Goal: Information Seeking & Learning: Learn about a topic

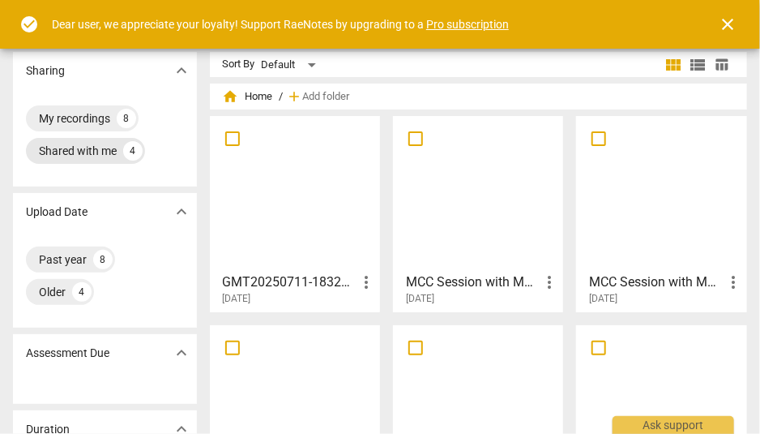
click at [126, 150] on div "4" at bounding box center [132, 150] width 19 height 19
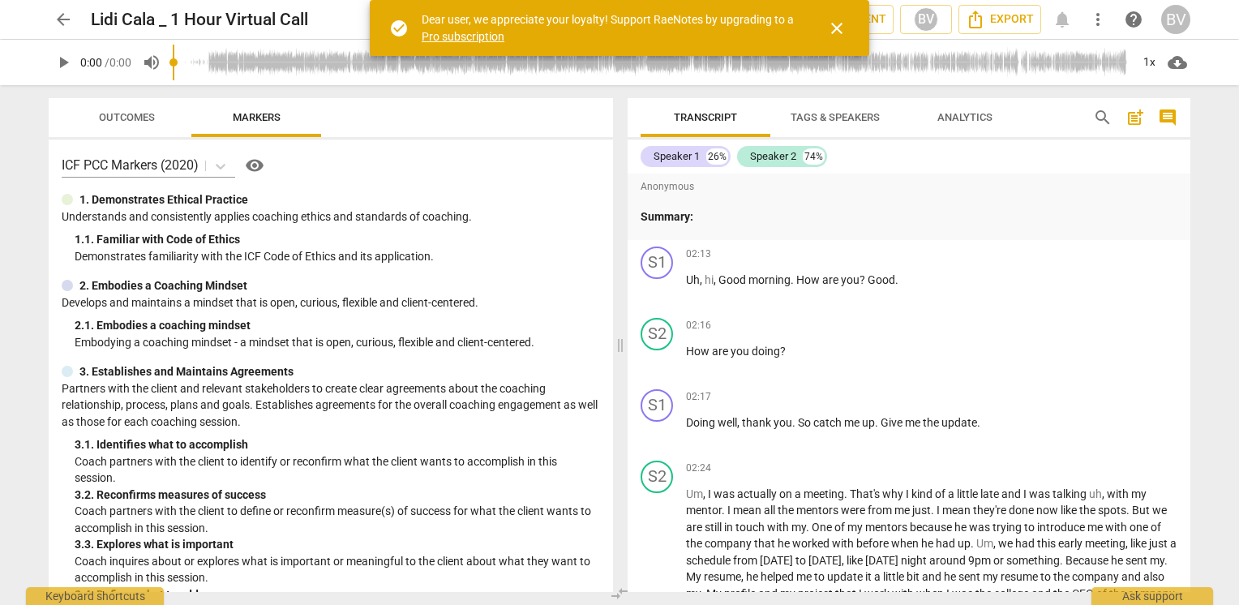
click at [834, 27] on span "close" at bounding box center [836, 28] width 19 height 19
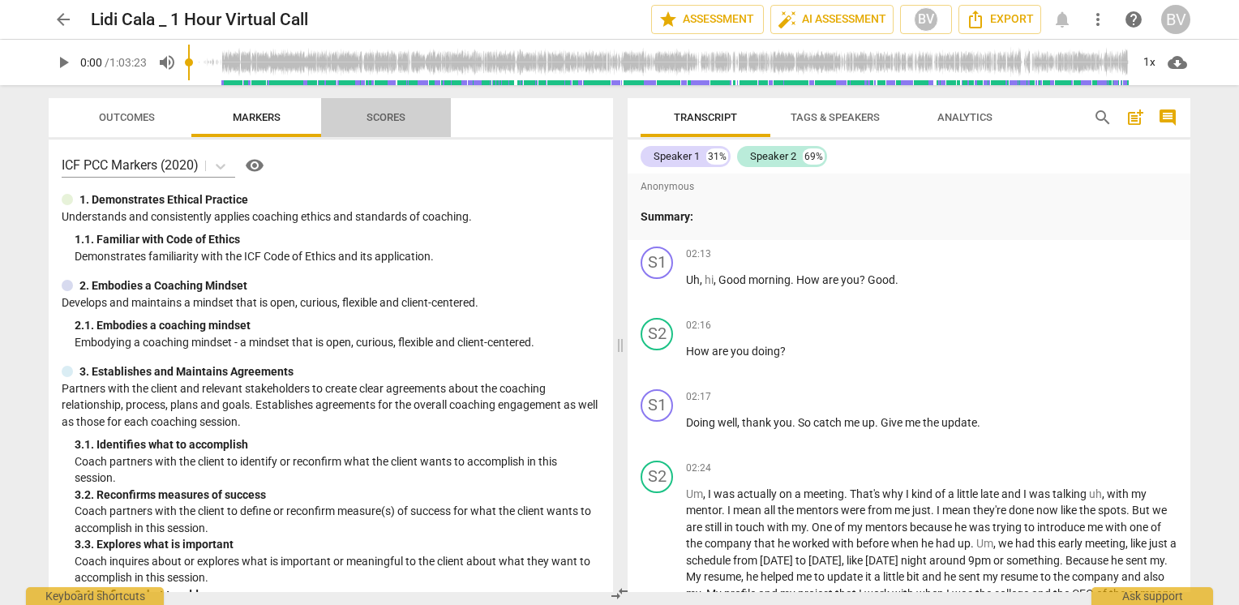
click at [392, 117] on span "Scores" at bounding box center [385, 117] width 39 height 12
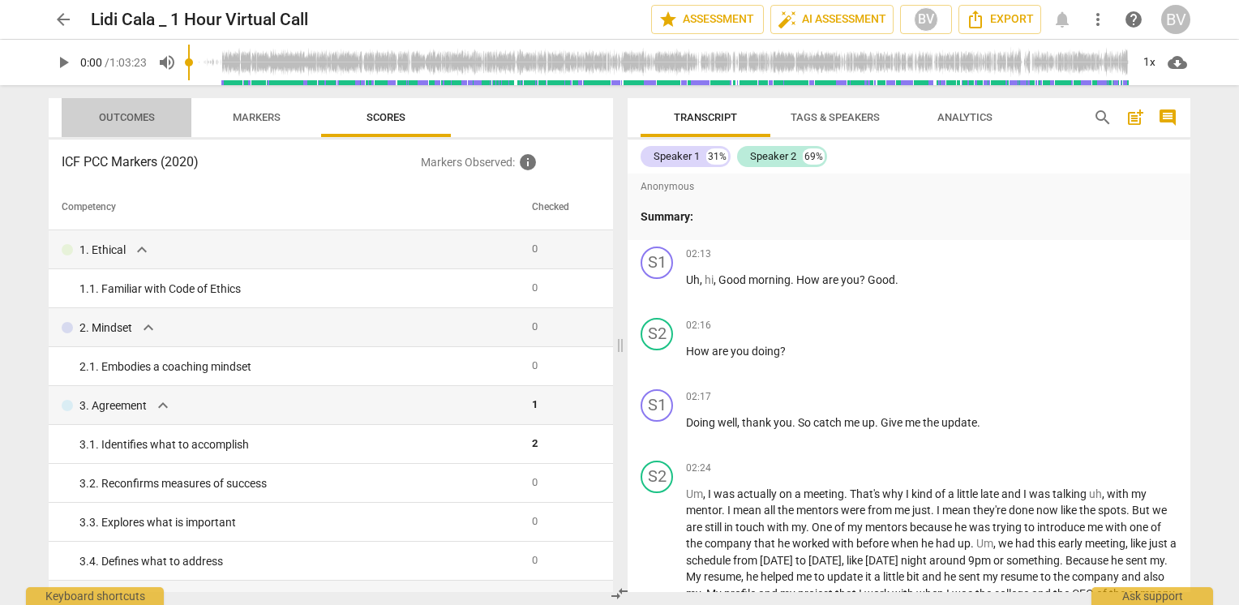
click at [140, 117] on span "Outcomes" at bounding box center [127, 117] width 56 height 12
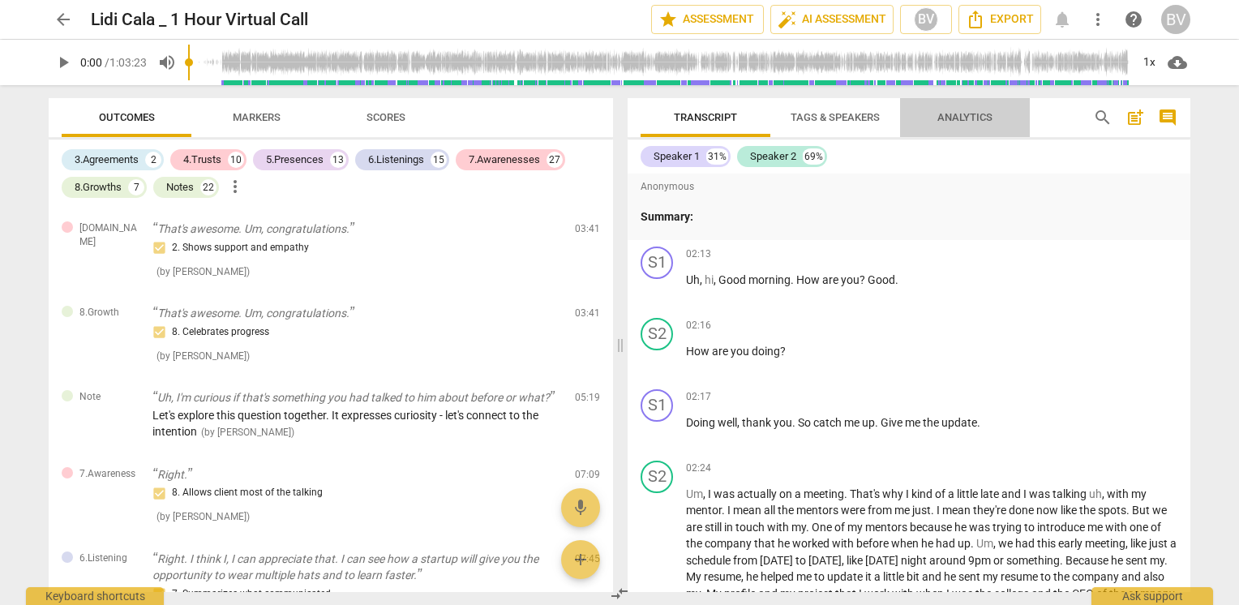
click at [955, 114] on span "Analytics" at bounding box center [964, 117] width 55 height 12
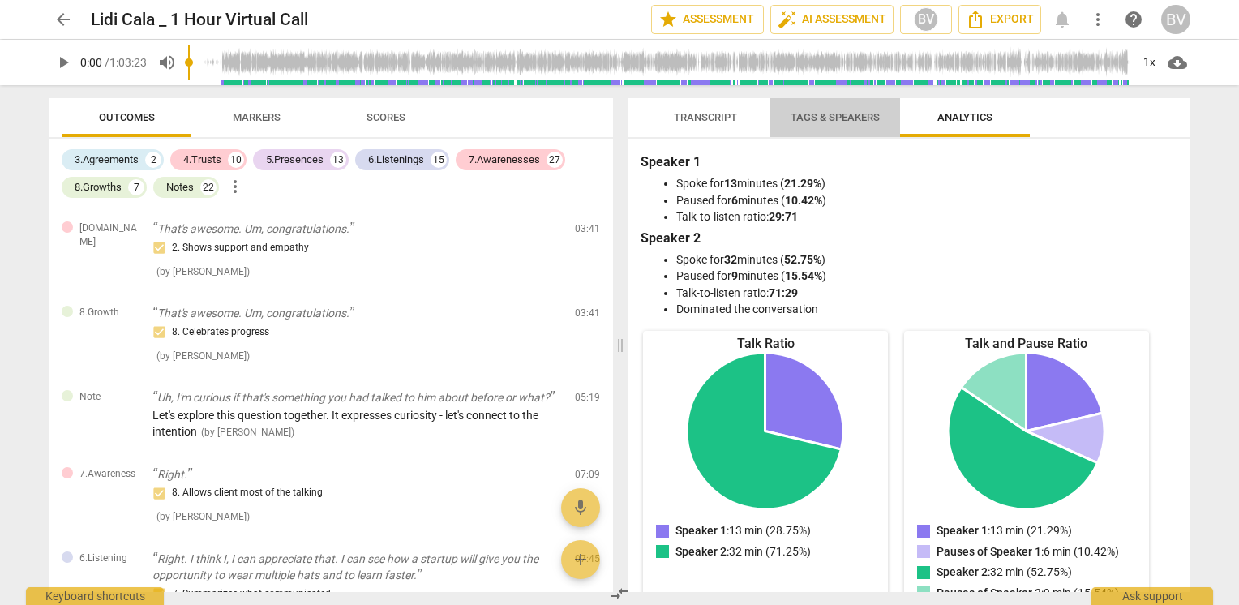
click at [846, 113] on span "Tags & Speakers" at bounding box center [834, 117] width 89 height 12
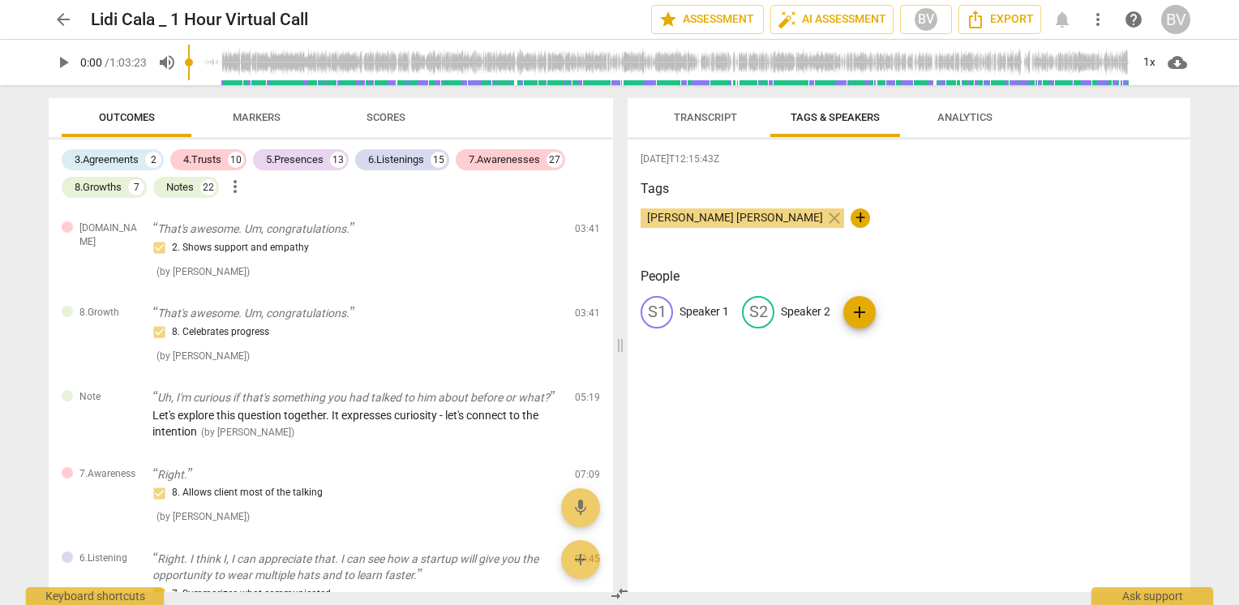
click at [706, 112] on span "Transcript" at bounding box center [705, 117] width 63 height 12
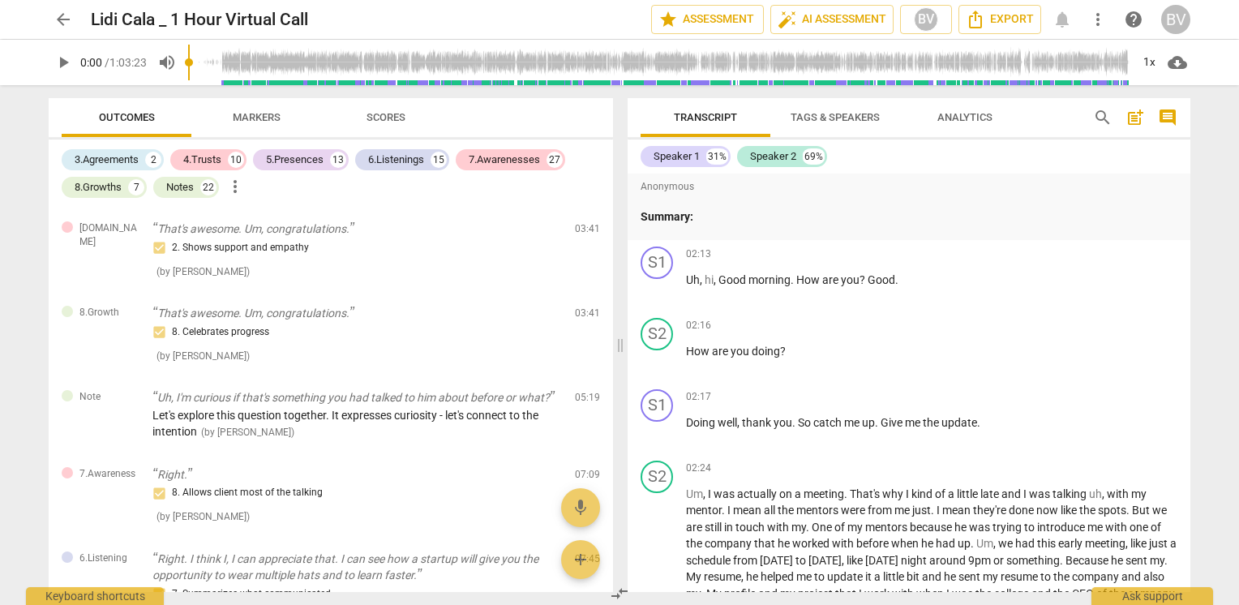
click at [869, 122] on span "Tags & Speakers" at bounding box center [834, 117] width 89 height 12
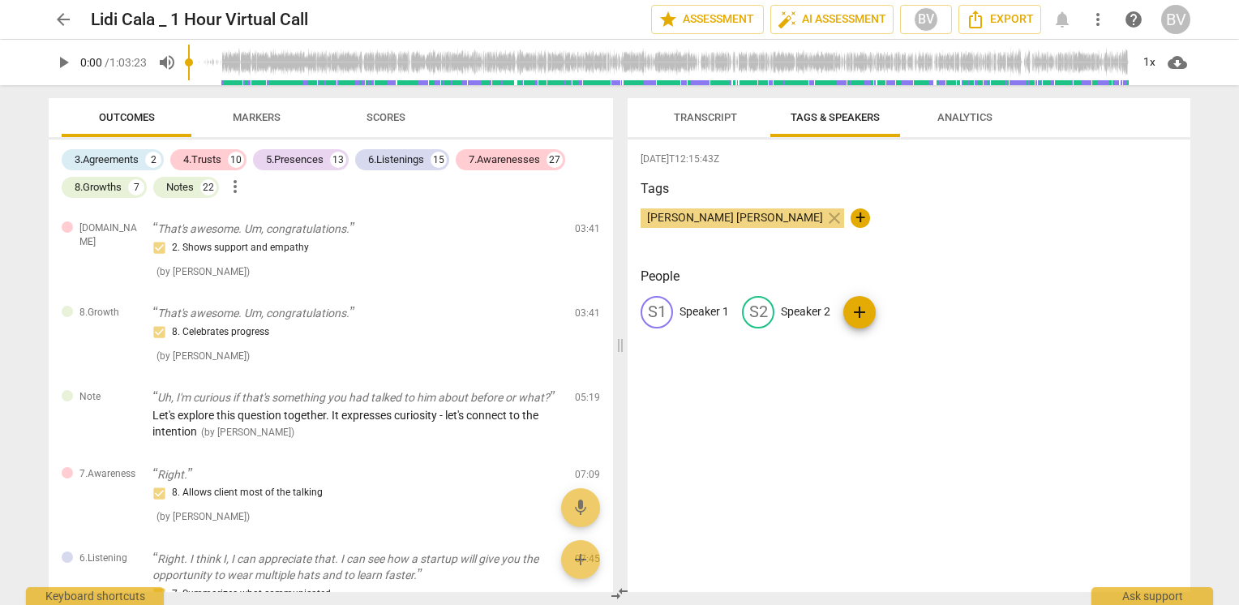
click at [704, 317] on p "Speaker 1" at bounding box center [703, 311] width 49 height 17
type input "D"
type input "Coach"
click at [994, 205] on div "Tags [PERSON_NAME] [PERSON_NAME] close +" at bounding box center [908, 216] width 537 height 75
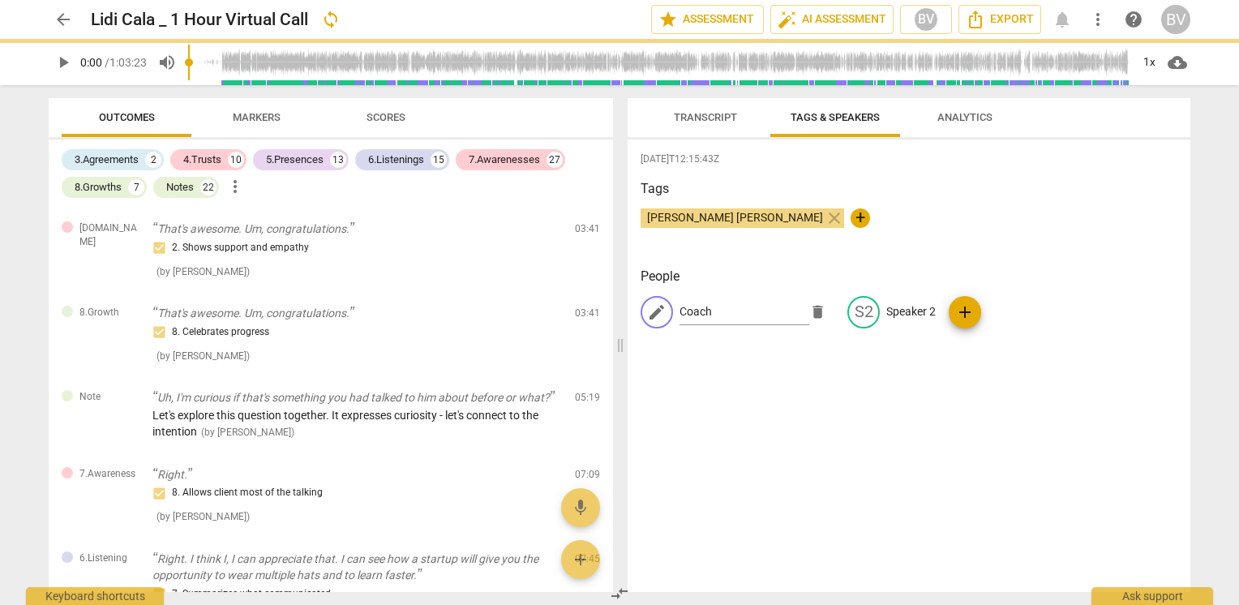
click at [982, 111] on span "Analytics" at bounding box center [964, 117] width 55 height 12
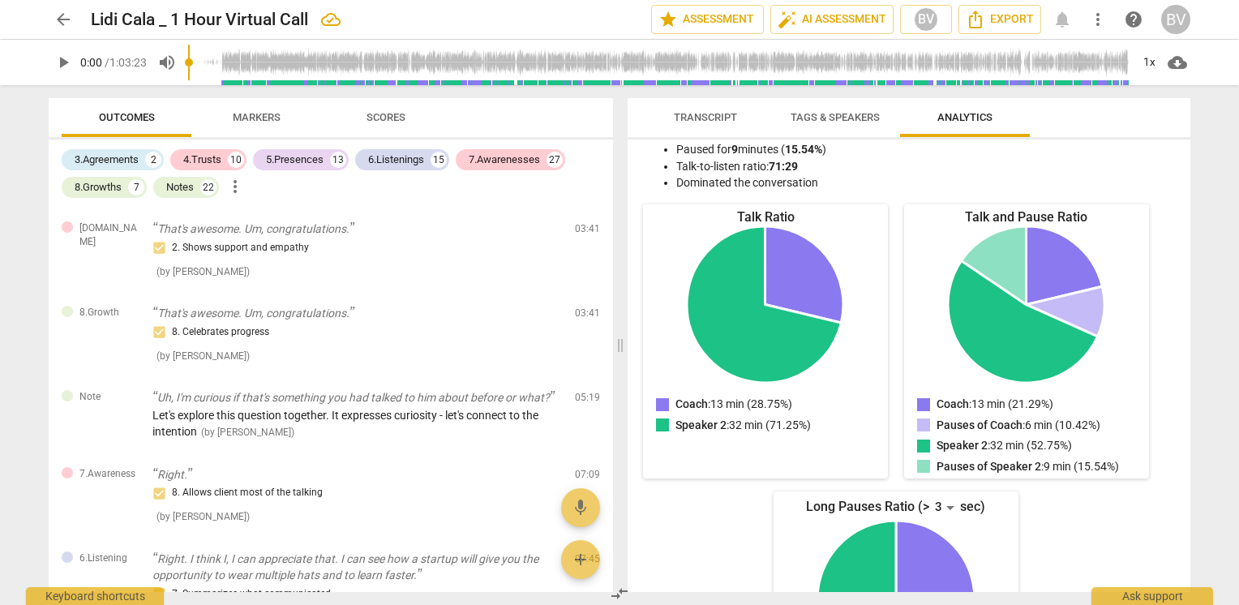
scroll to position [118, 0]
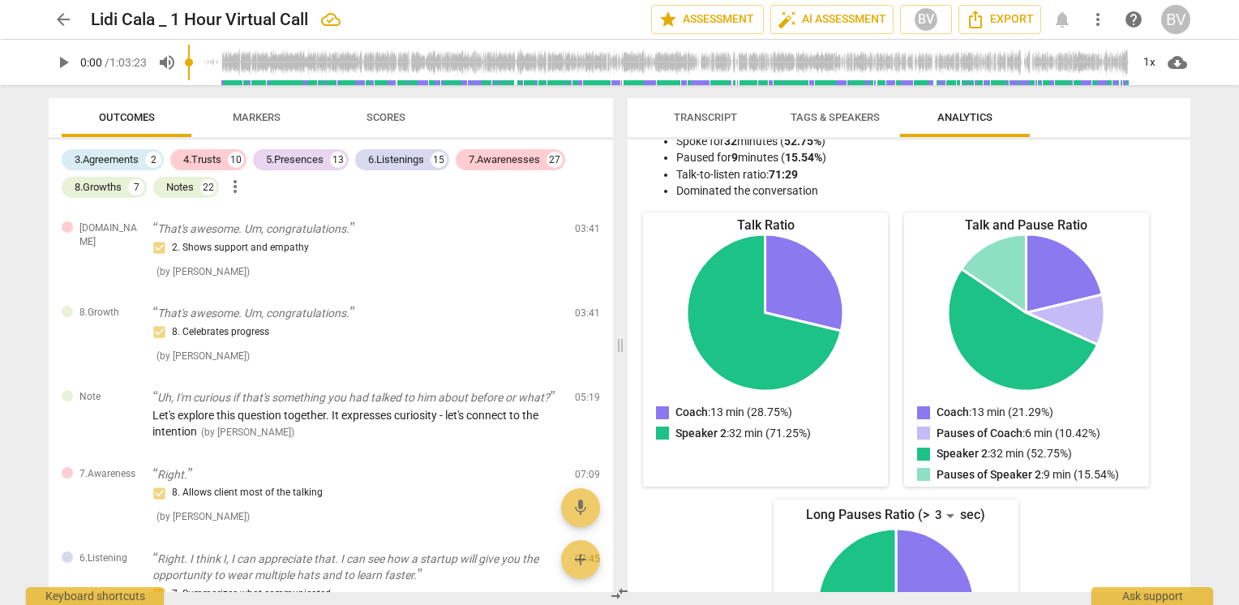
click at [898, 161] on li "Paused for 9 minutes ( 15.54% )" at bounding box center [925, 157] width 498 height 17
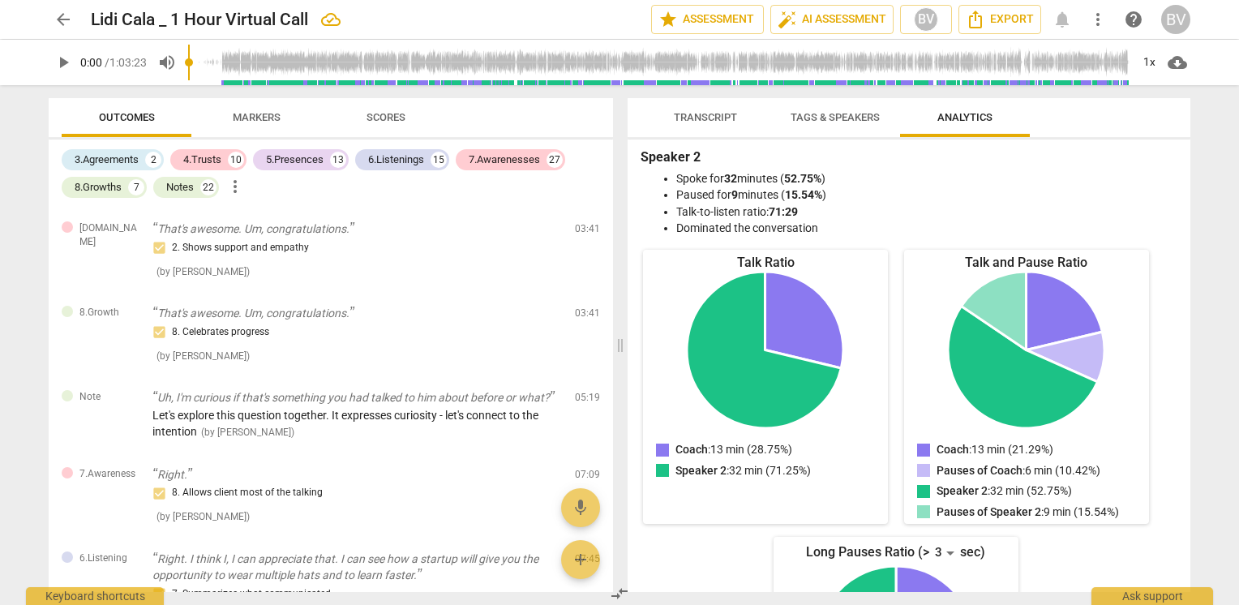
scroll to position [0, 0]
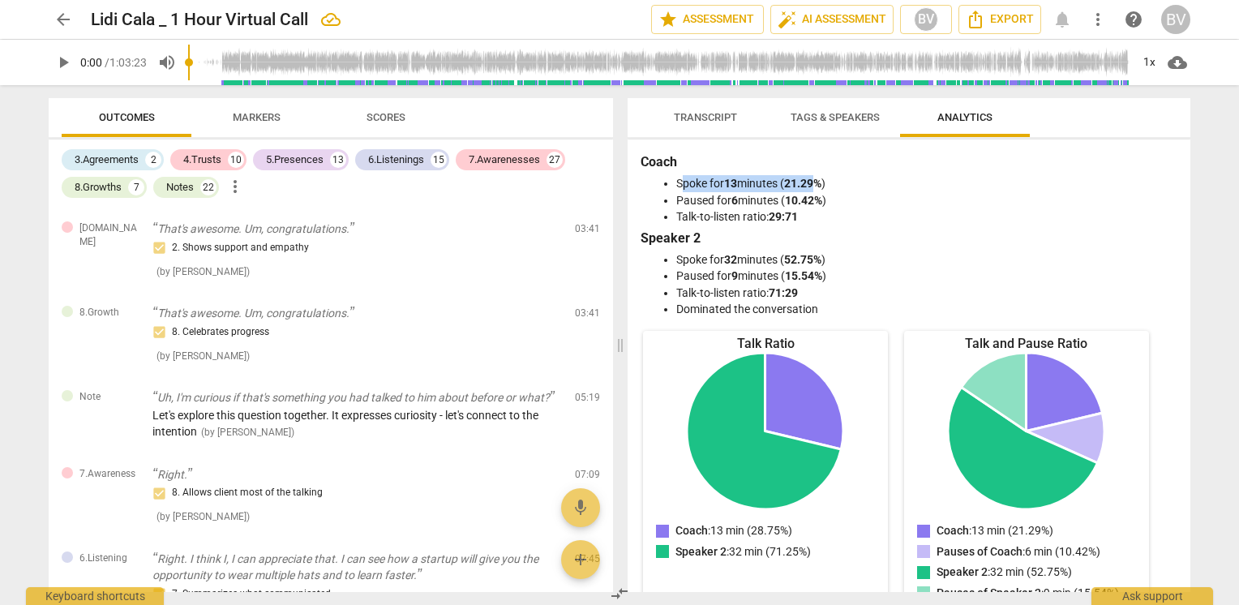
drag, startPoint x: 682, startPoint y: 186, endPoint x: 817, endPoint y: 190, distance: 135.5
click at [817, 190] on li "Spoke for 13 minutes ( 21.29% )" at bounding box center [925, 183] width 498 height 17
drag, startPoint x: 676, startPoint y: 199, endPoint x: 858, endPoint y: 203, distance: 181.6
click at [858, 203] on li "Paused for 6 minutes ( 10.42% )" at bounding box center [925, 200] width 498 height 17
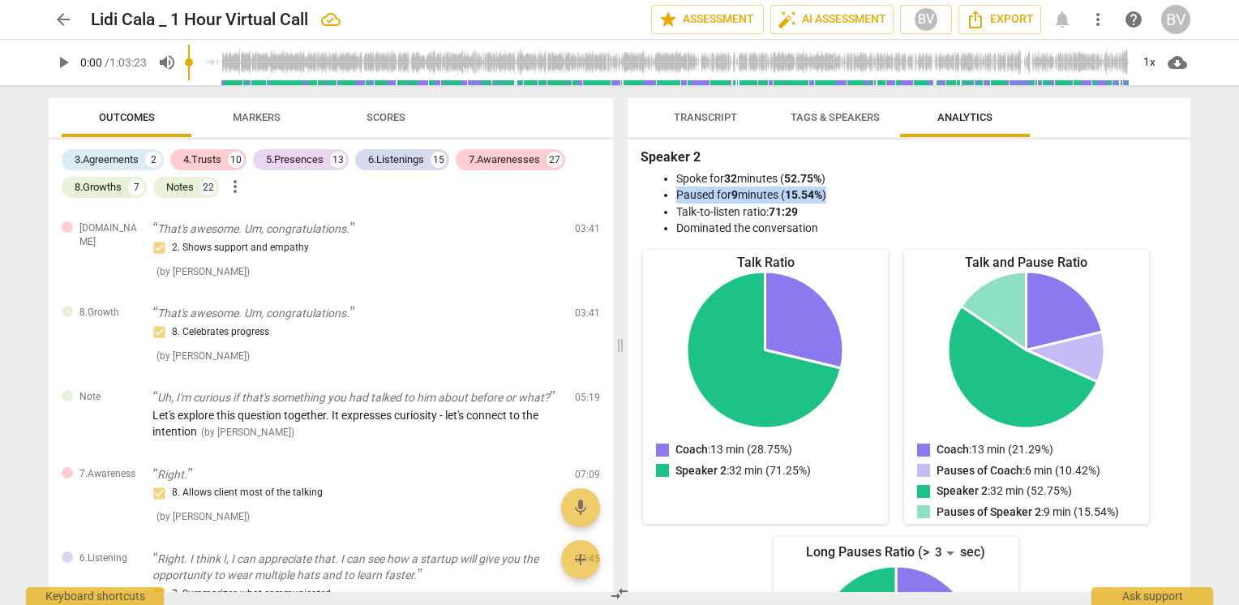
drag, startPoint x: 676, startPoint y: 194, endPoint x: 842, endPoint y: 198, distance: 165.4
click at [842, 198] on li "Paused for 9 minutes ( 15.54% )" at bounding box center [925, 194] width 498 height 17
click at [258, 116] on span "Markers" at bounding box center [257, 117] width 48 height 12
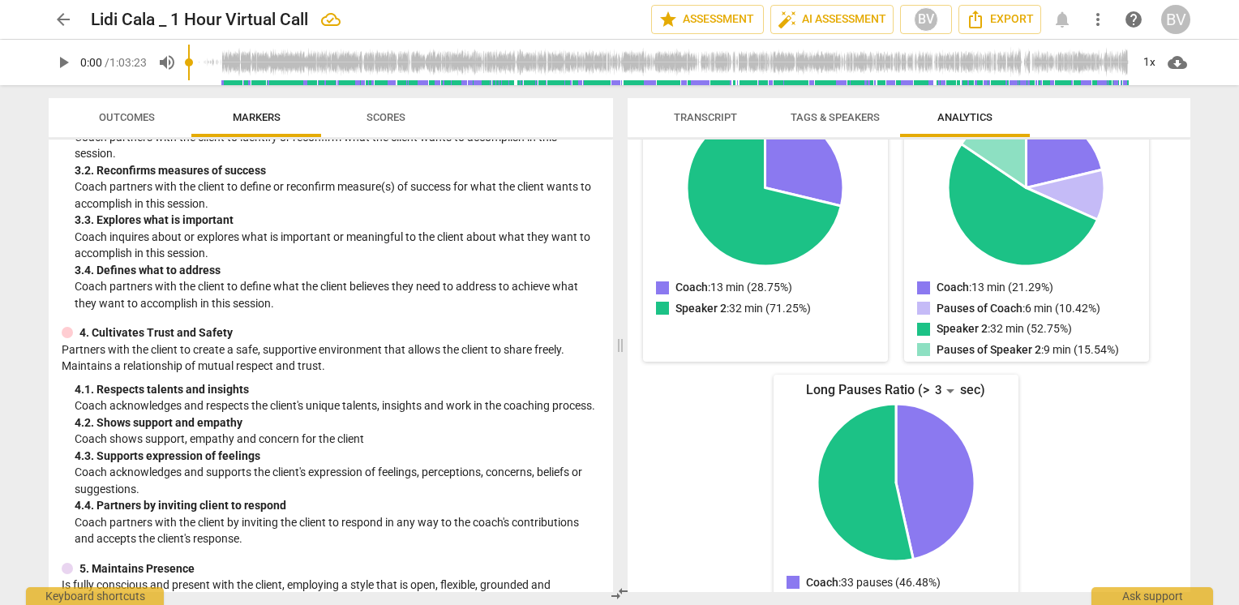
scroll to position [281, 0]
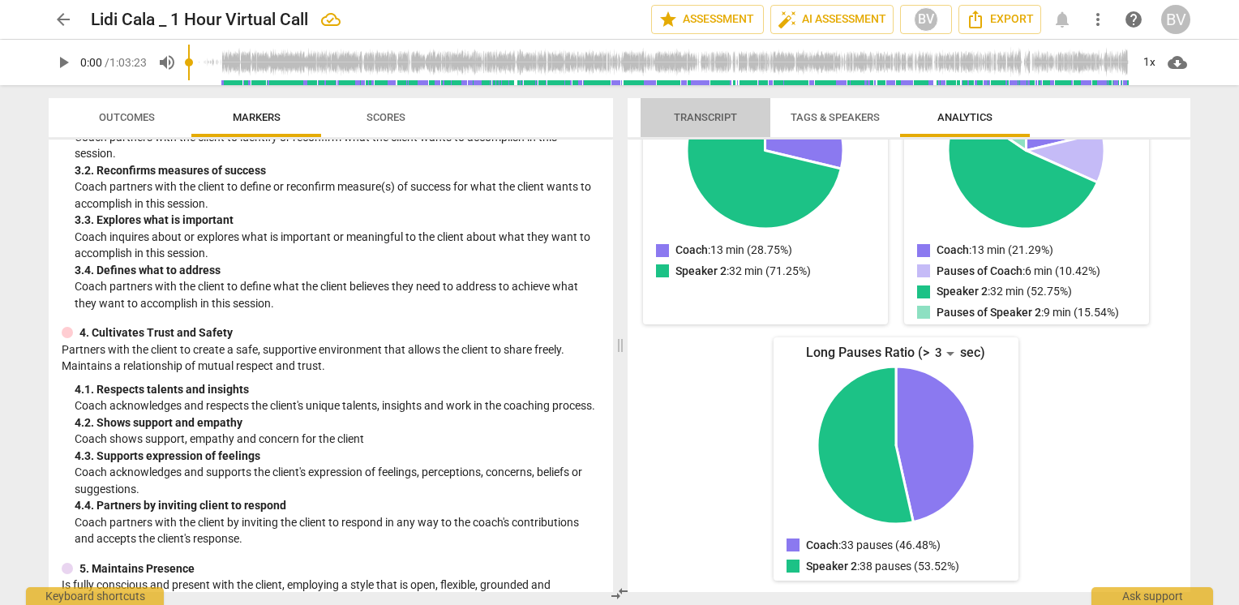
click at [675, 118] on span "Transcript" at bounding box center [705, 117] width 63 height 12
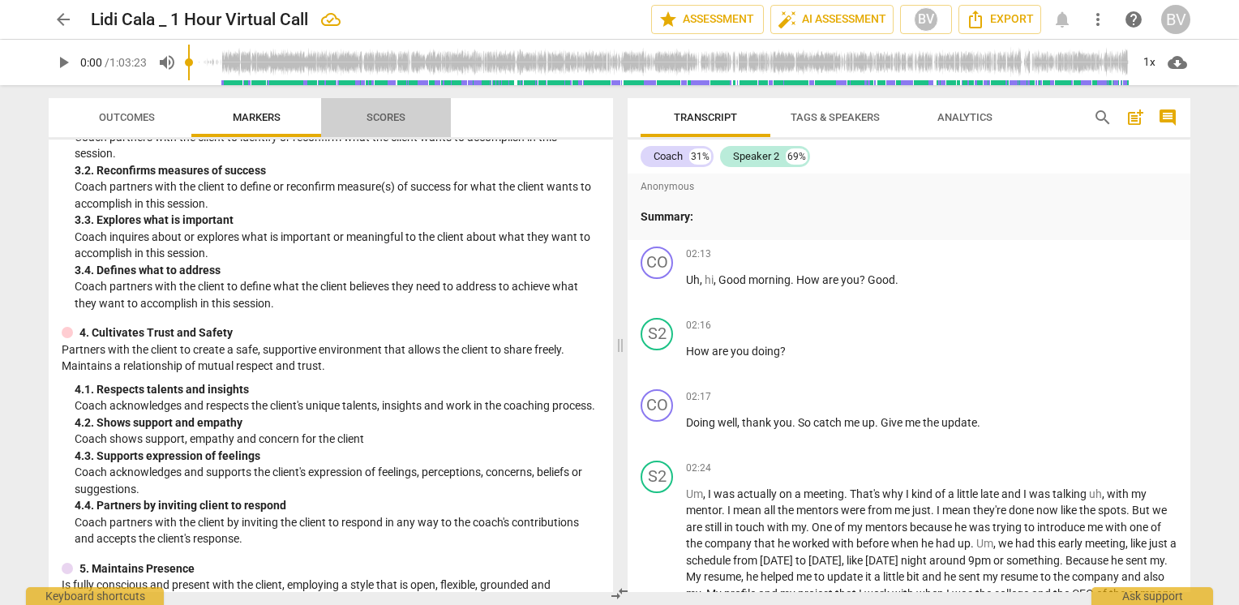
click at [370, 122] on span "Scores" at bounding box center [385, 117] width 39 height 12
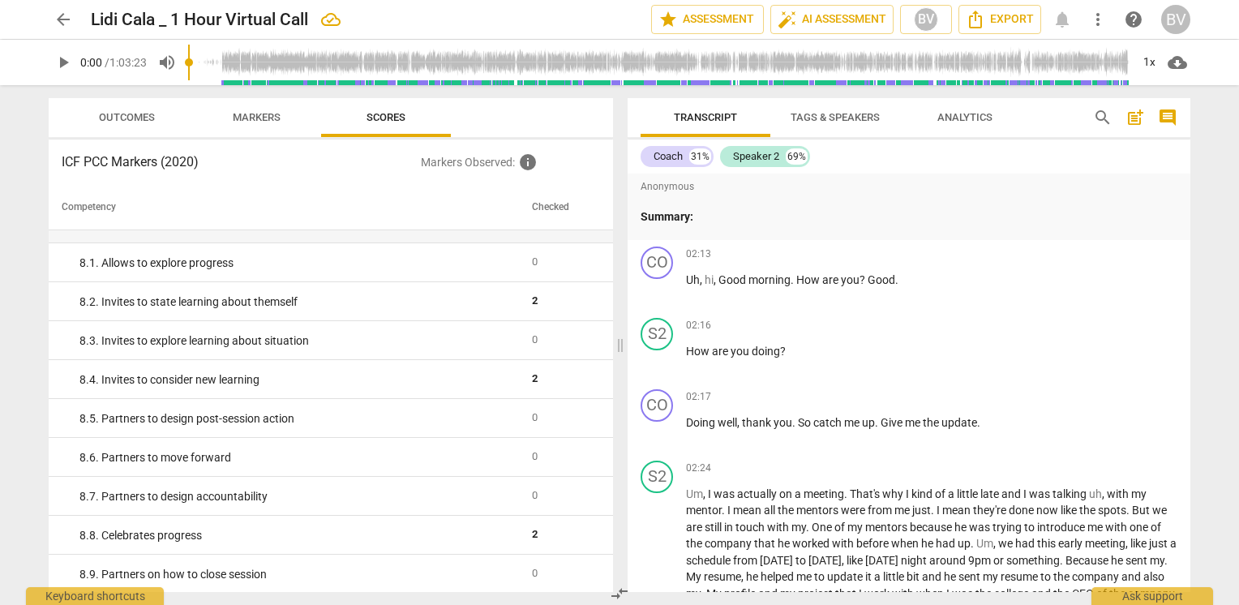
scroll to position [1467, 0]
click at [135, 122] on span "Outcomes" at bounding box center [127, 117] width 56 height 12
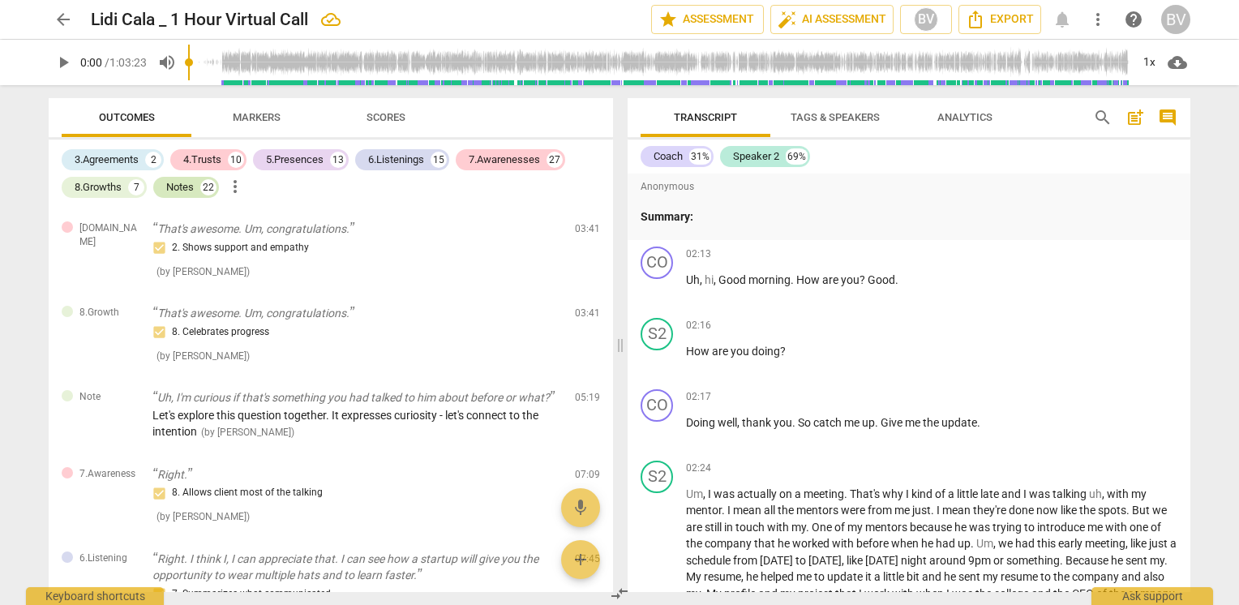
click at [187, 189] on div "Notes" at bounding box center [180, 187] width 28 height 16
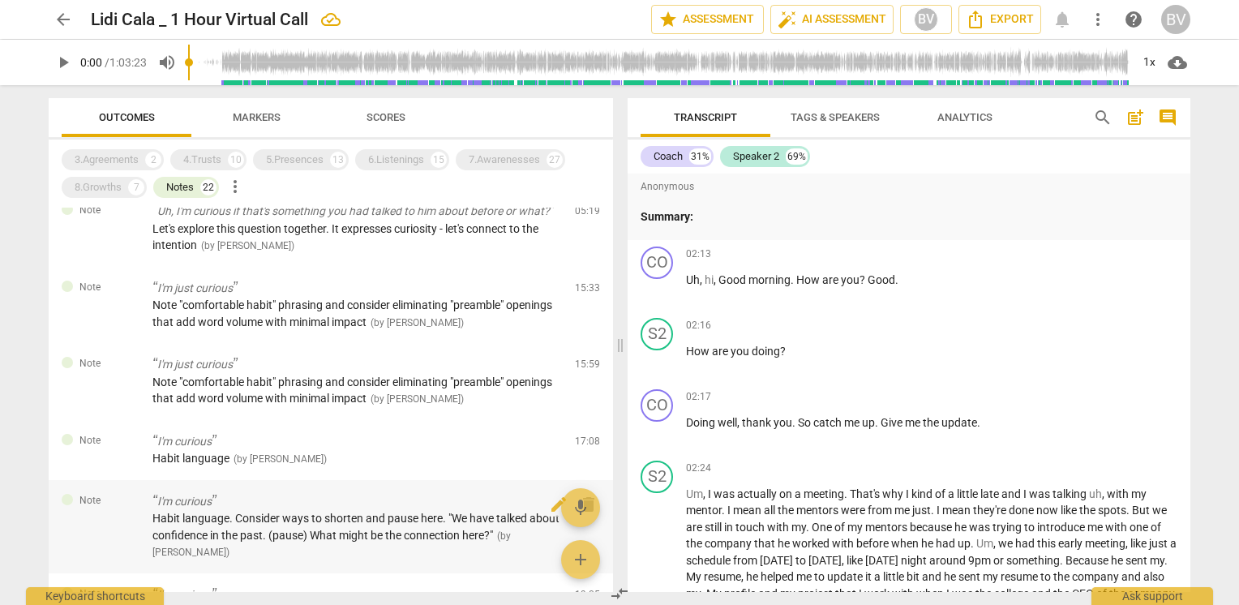
scroll to position [0, 0]
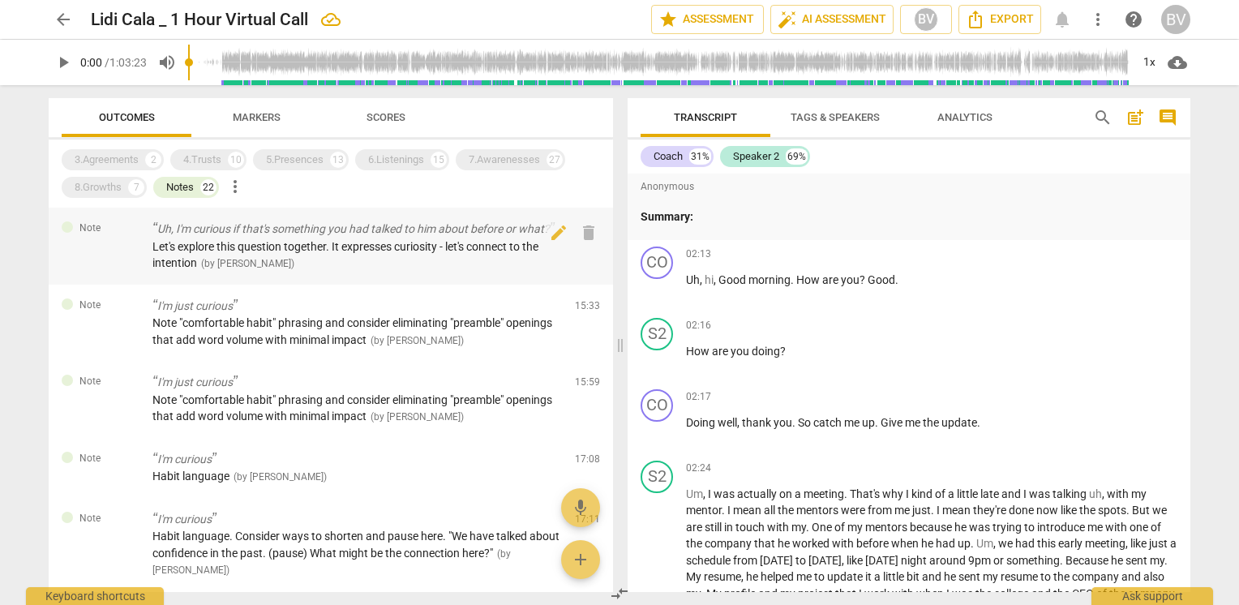
click at [451, 229] on p "Uh, I'm curious if that's something you had talked to him about before or what?" at bounding box center [356, 229] width 409 height 17
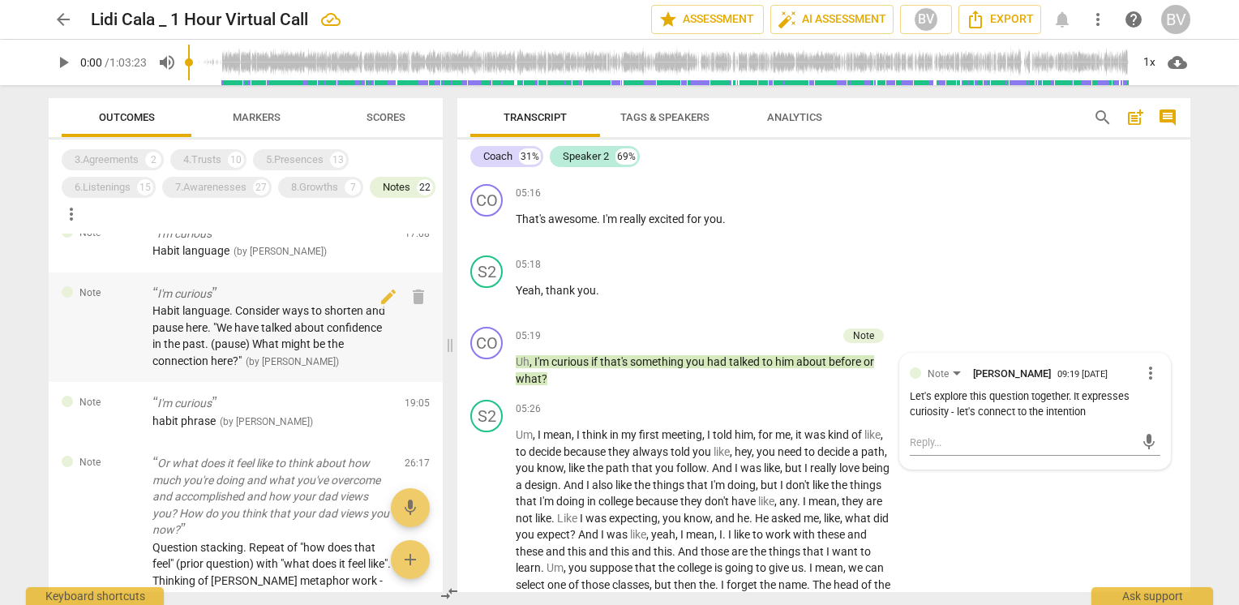
scroll to position [324, 0]
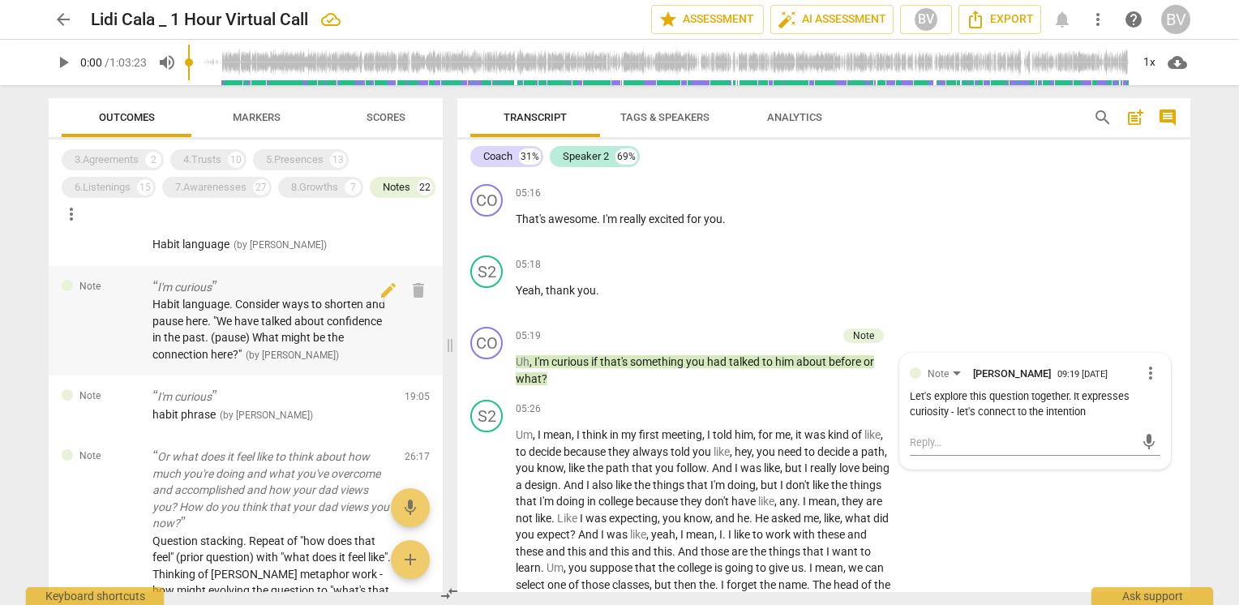
click at [208, 345] on span "Habit language. Consider ways to shorten and pause here. "We have talked about …" at bounding box center [268, 329] width 233 height 63
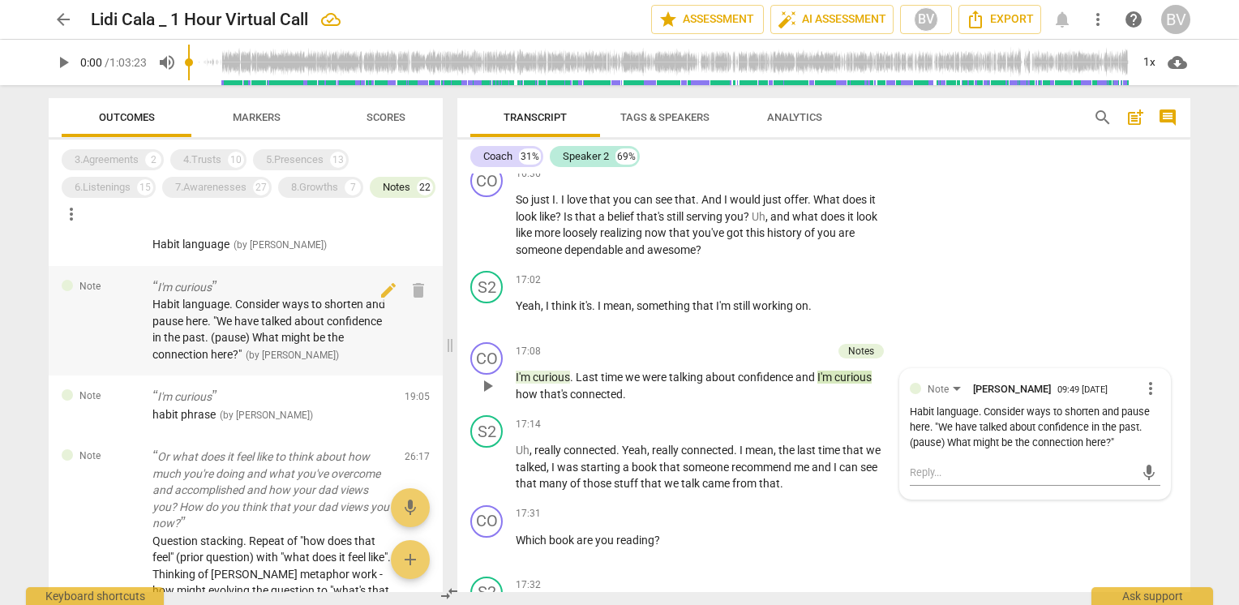
scroll to position [5409, 0]
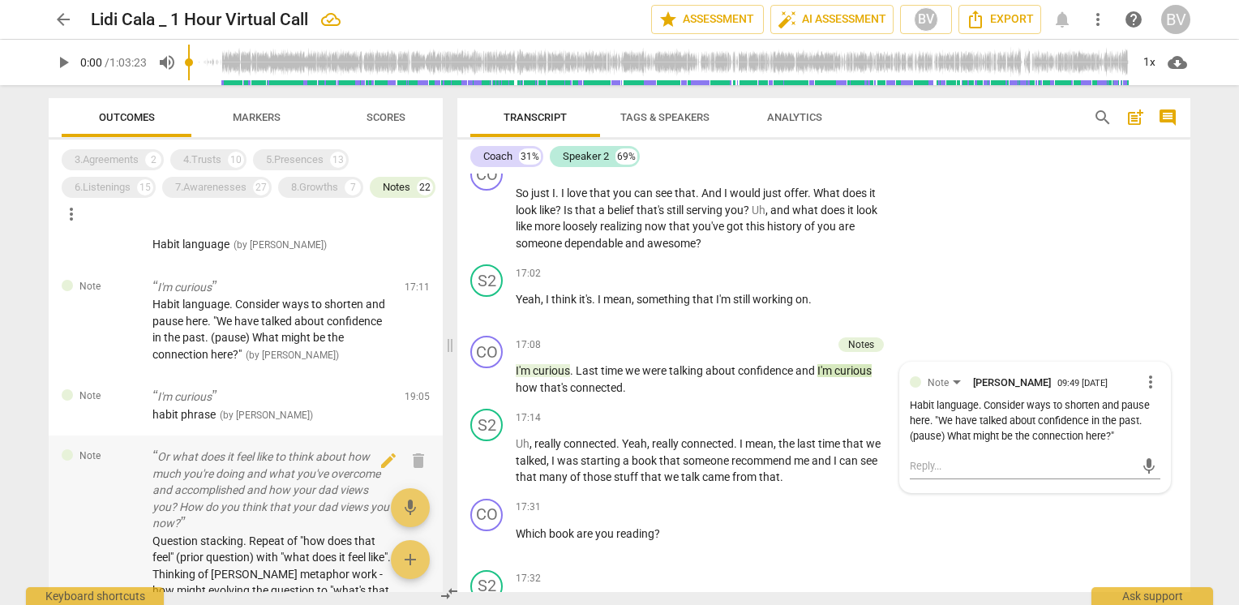
click at [217, 512] on p "Or what does it feel like to think about how much you're doing and what you've …" at bounding box center [271, 490] width 239 height 84
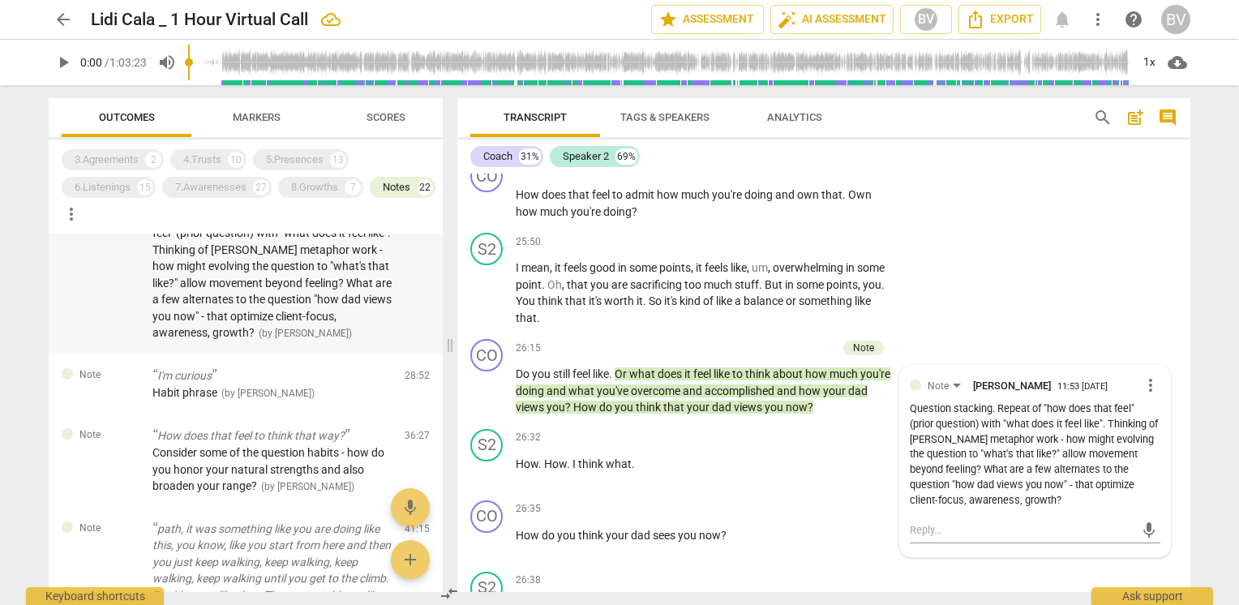
scroll to position [730, 0]
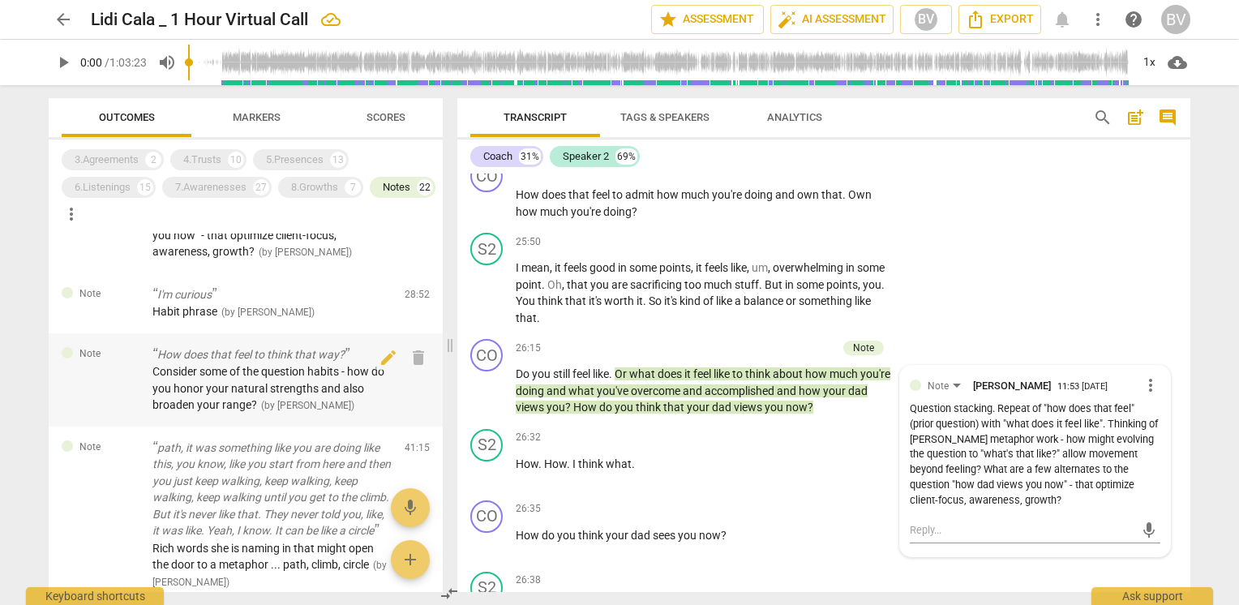
click at [266, 411] on span "Consider some of the question habits - how do you honor your natural strengths …" at bounding box center [268, 388] width 232 height 46
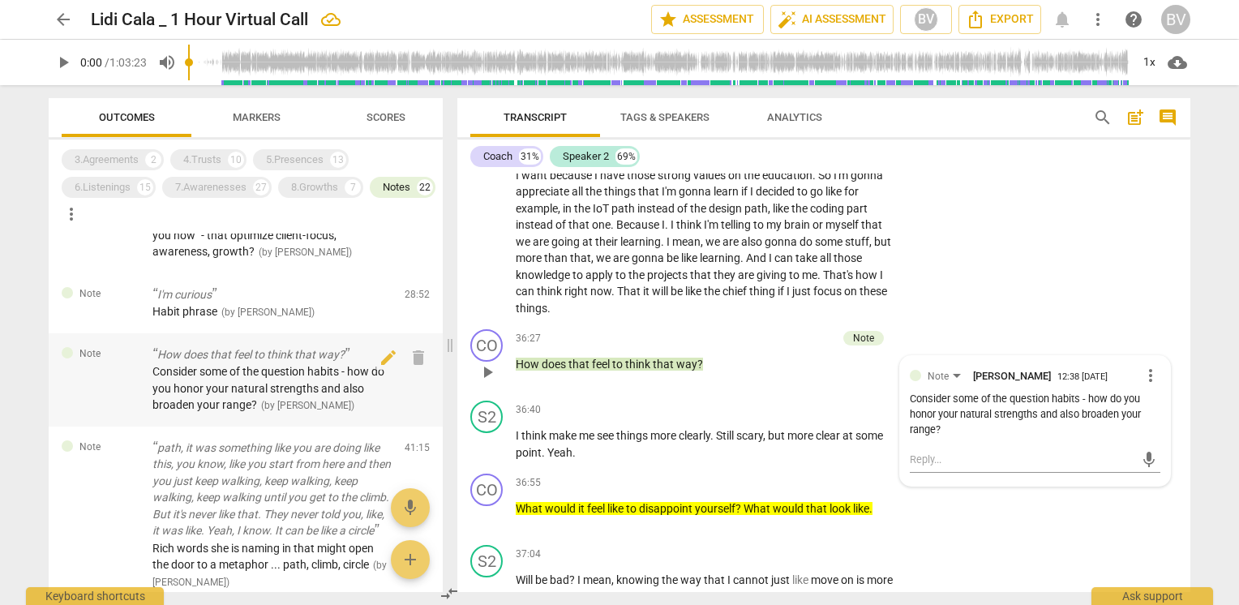
scroll to position [12934, 0]
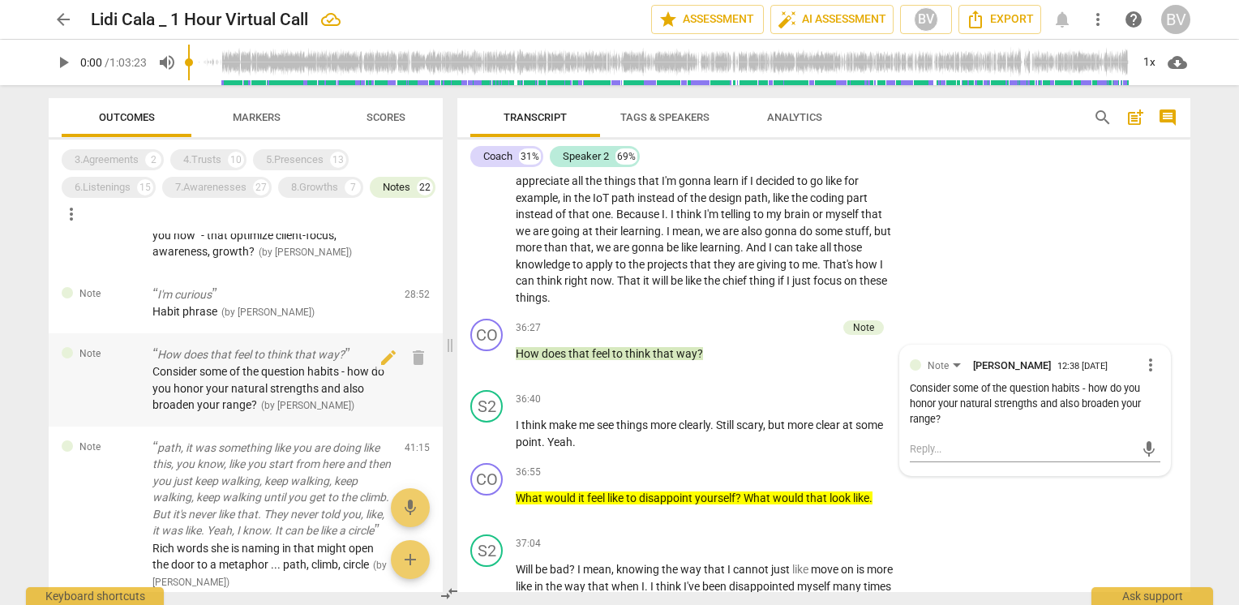
click at [186, 411] on span "Consider some of the question habits - how do you honor your natural strengths …" at bounding box center [268, 388] width 232 height 46
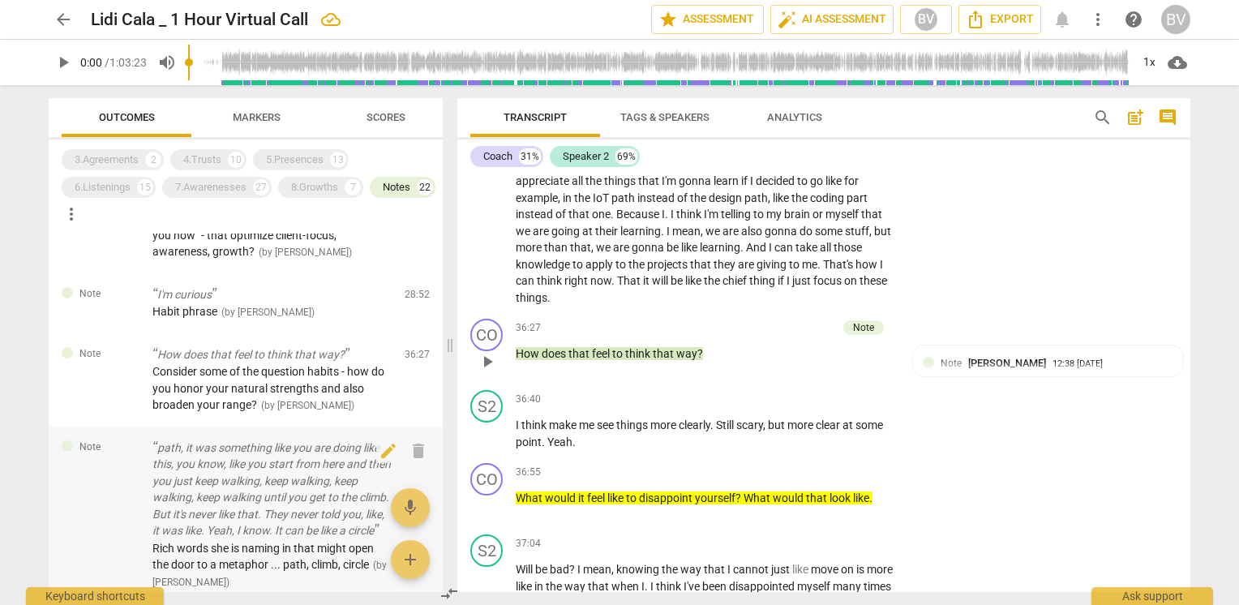
click at [208, 517] on p "path, it was something like you are doing like this, you know, like you start f…" at bounding box center [271, 489] width 239 height 100
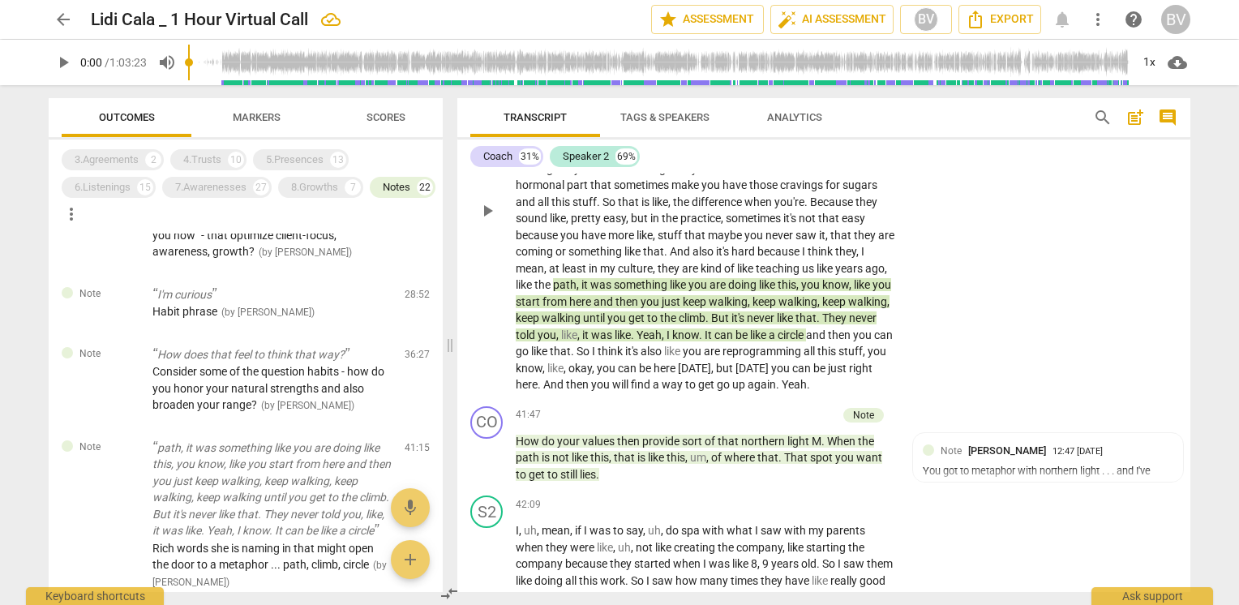
scroll to position [14219, 0]
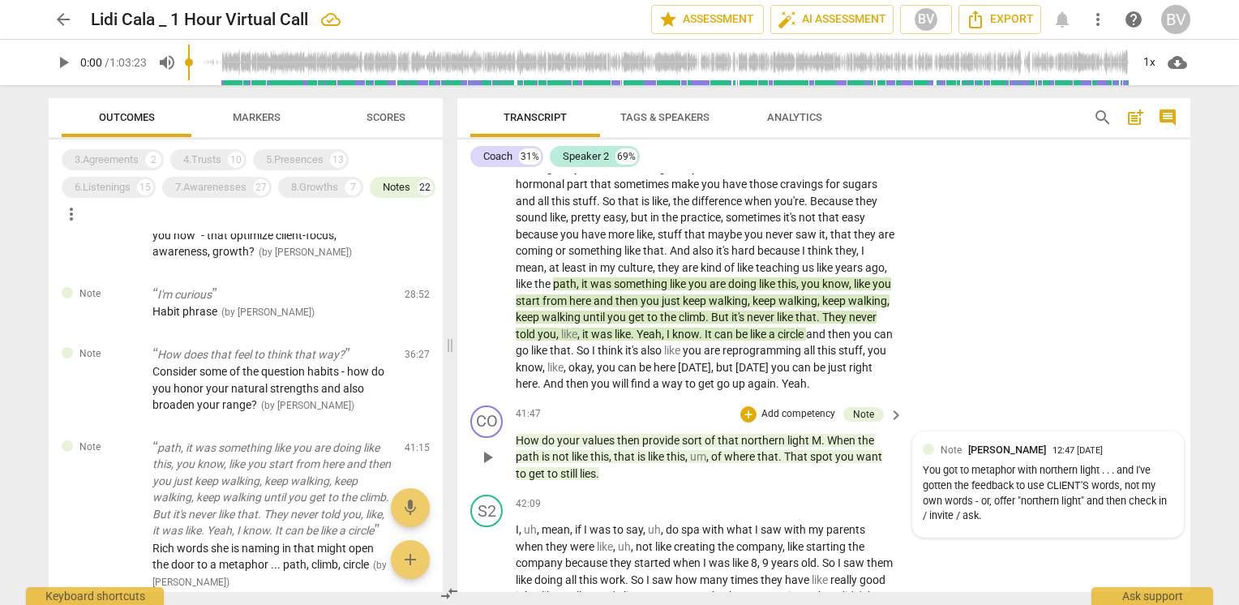
click at [939, 504] on div "You got to metaphor with northern light . . . and I've gotten the feedback to u…" at bounding box center [1048, 493] width 251 height 61
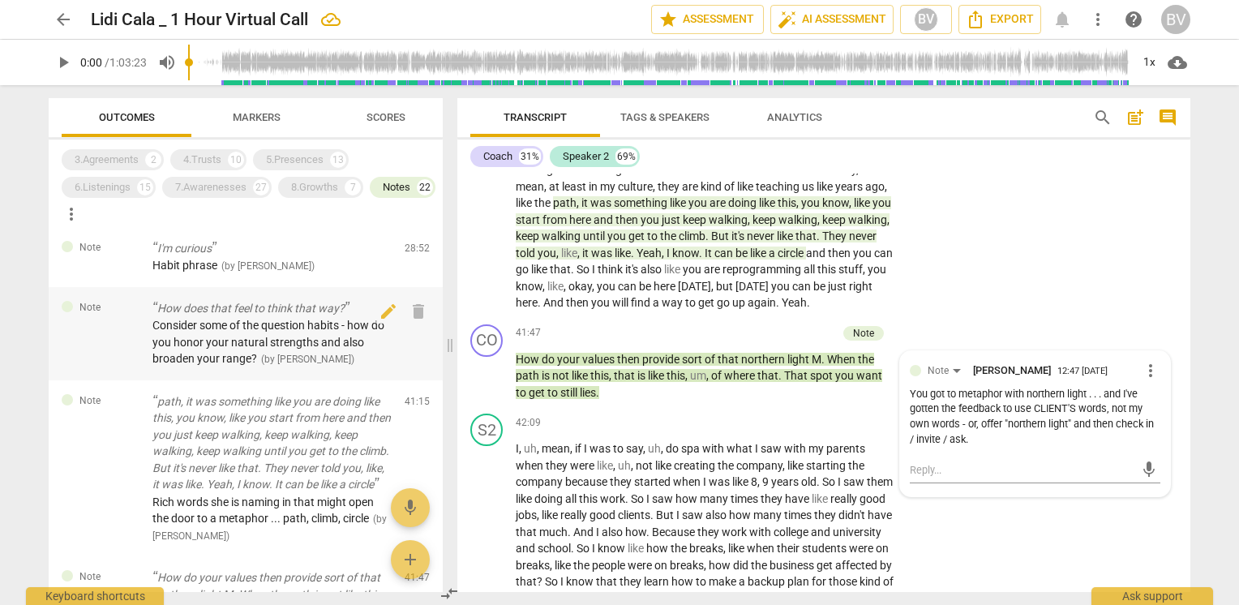
scroll to position [811, 0]
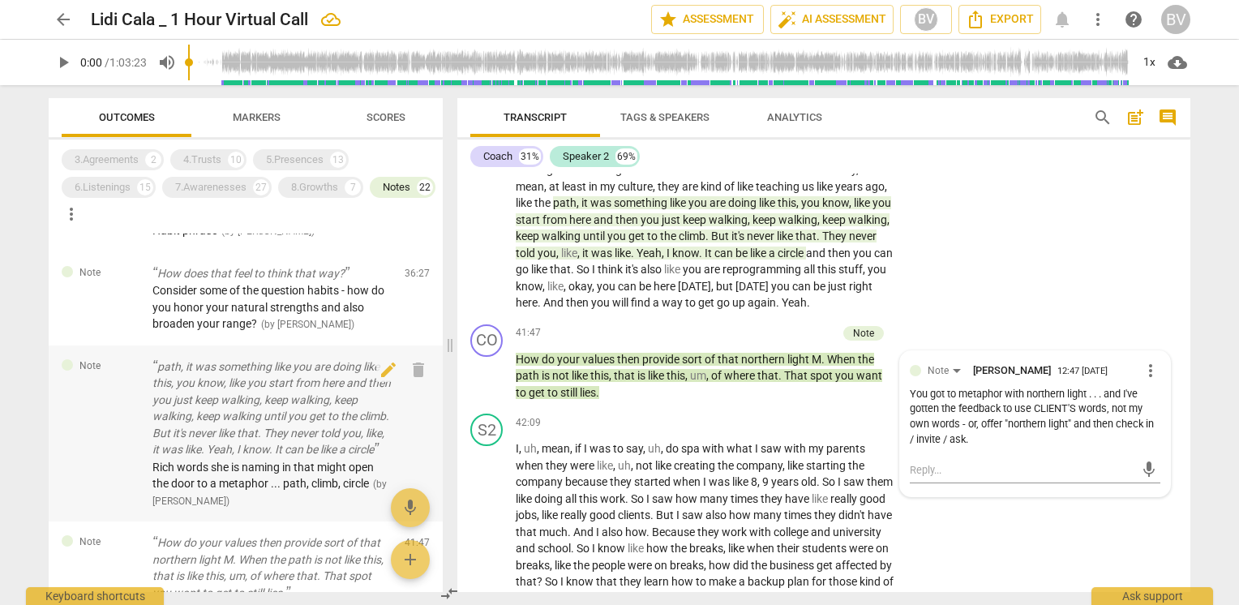
click at [251, 445] on p "path, it was something like you are doing like this, you know, like you start f…" at bounding box center [271, 408] width 239 height 100
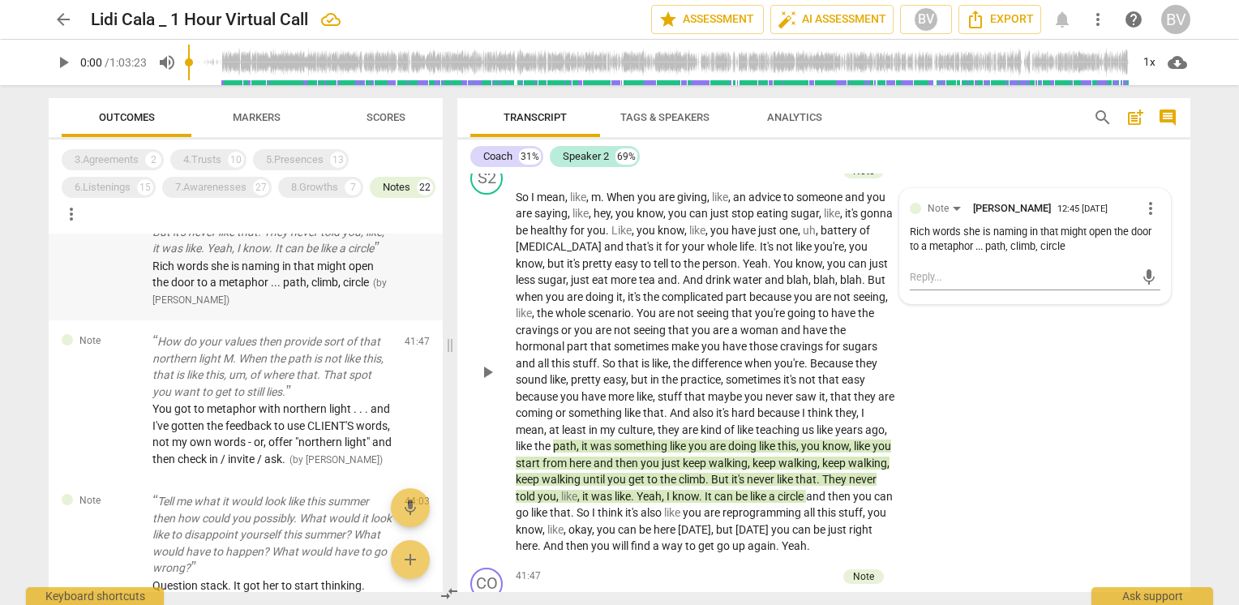
scroll to position [1054, 0]
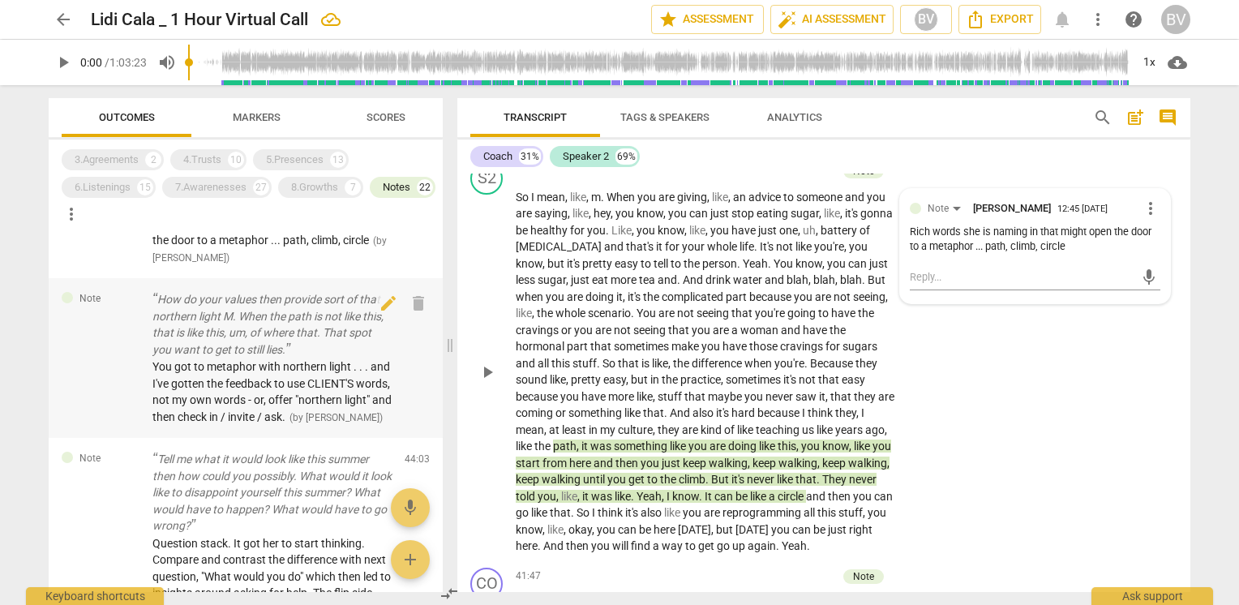
click at [182, 358] on p "How do your values then provide sort of that northern light M. When the path is…" at bounding box center [271, 324] width 239 height 66
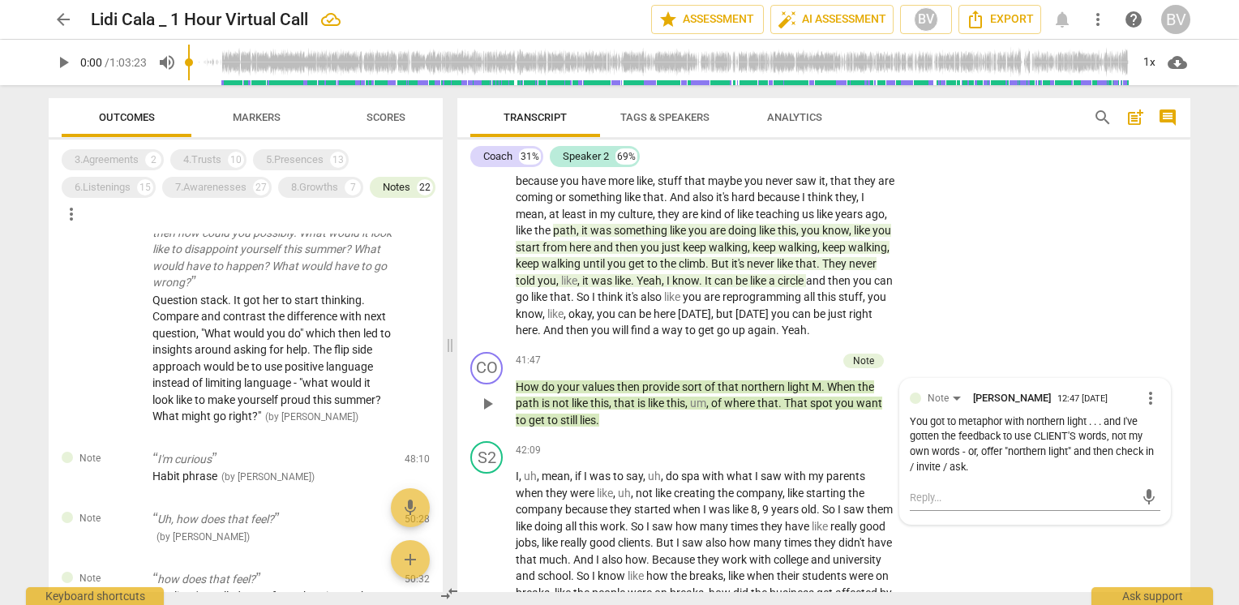
scroll to position [14313, 0]
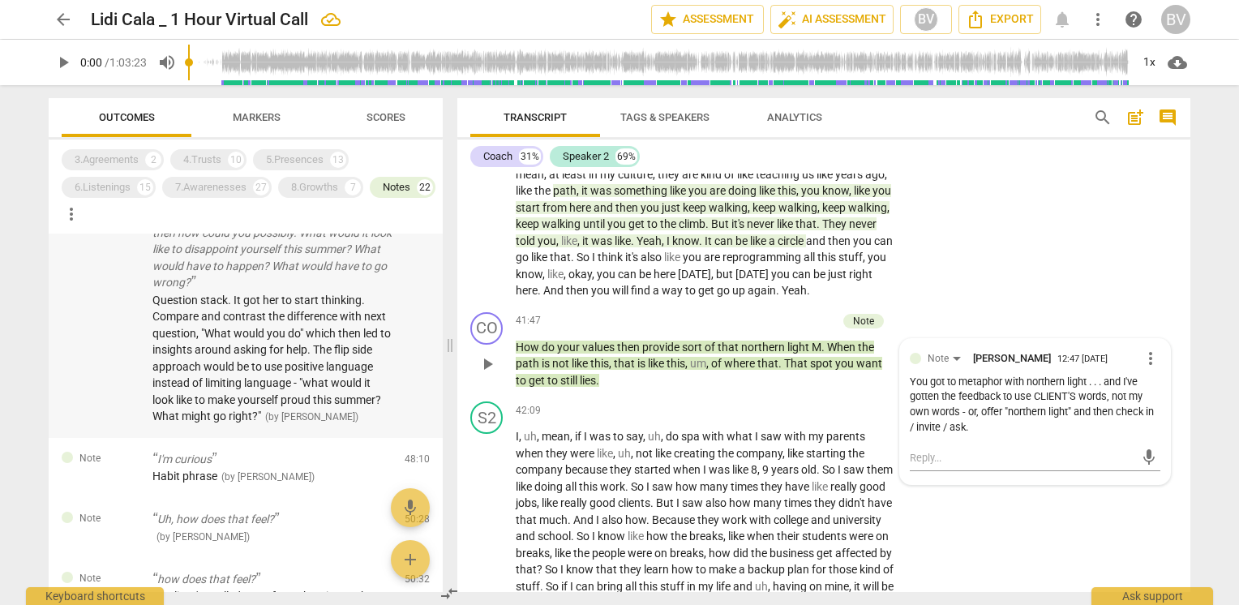
click at [214, 291] on p "Tell me what it would look like this summer then how could you possibly. What w…" at bounding box center [271, 250] width 239 height 84
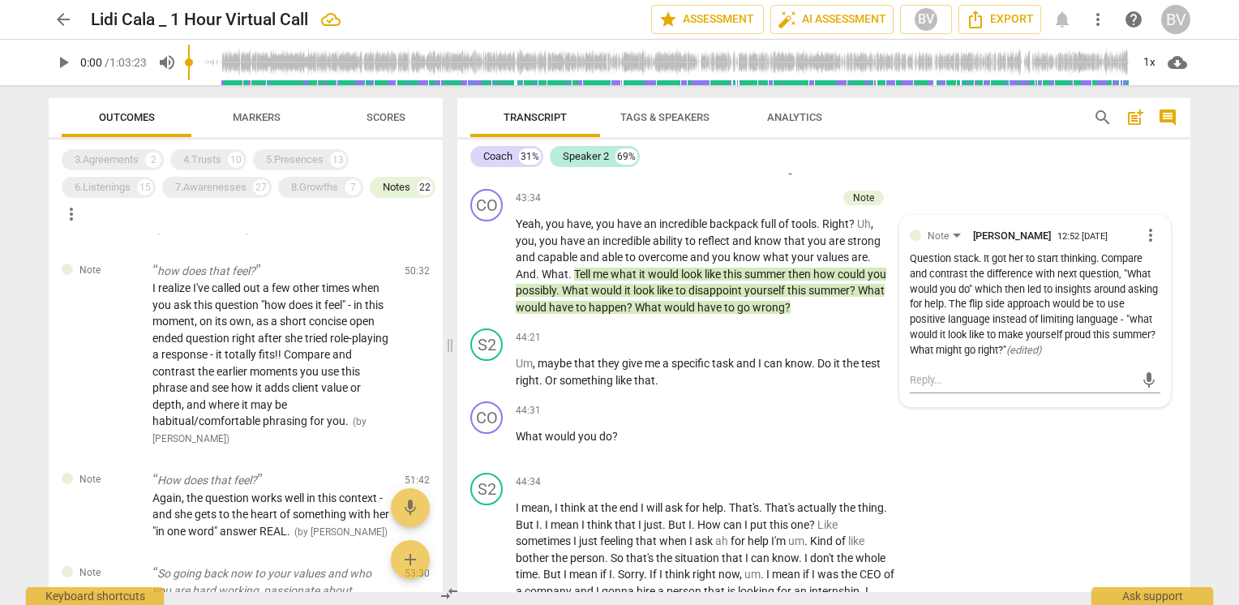
scroll to position [1621, 0]
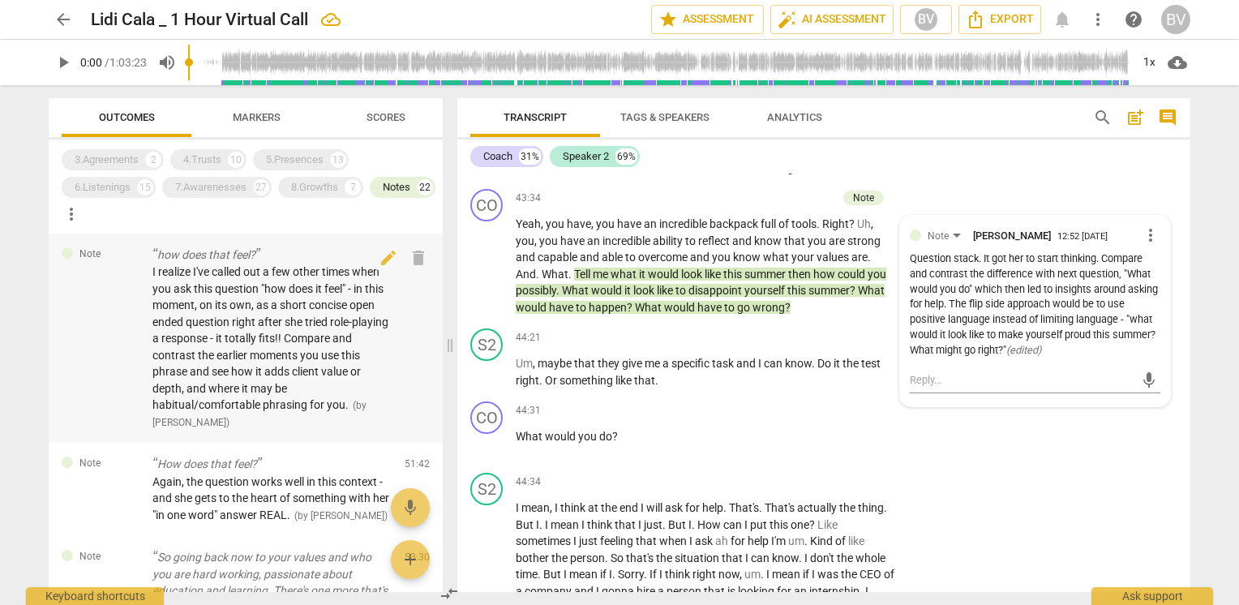
click at [243, 411] on span "I realize I've called out a few other times when you ask this question "how doe…" at bounding box center [270, 338] width 236 height 146
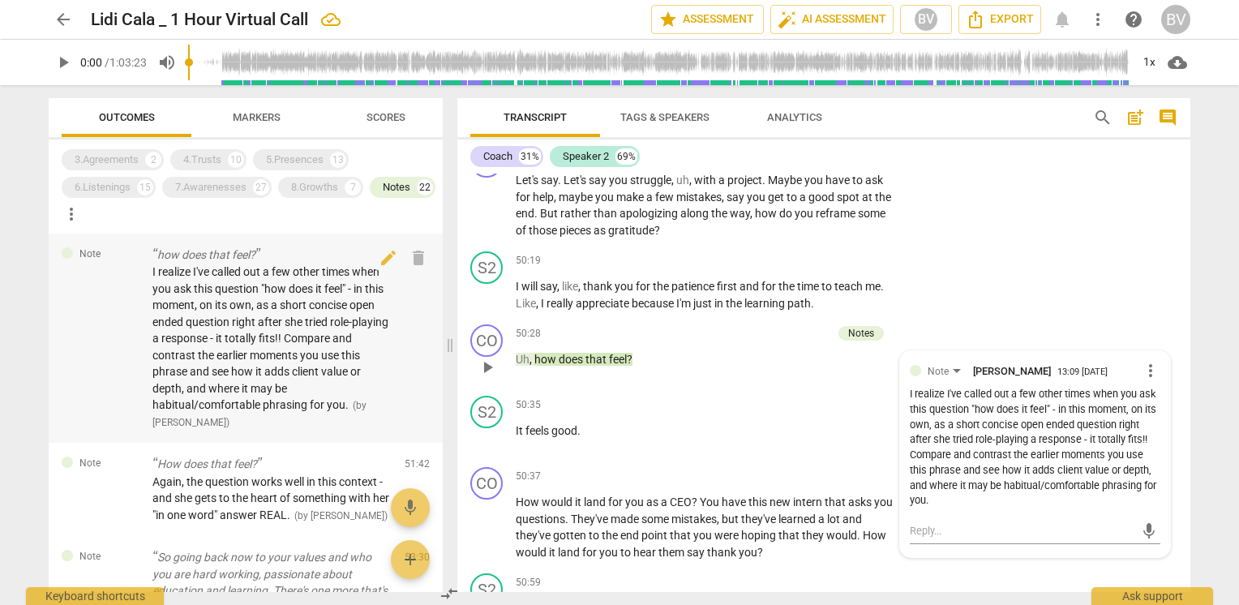
scroll to position [16494, 0]
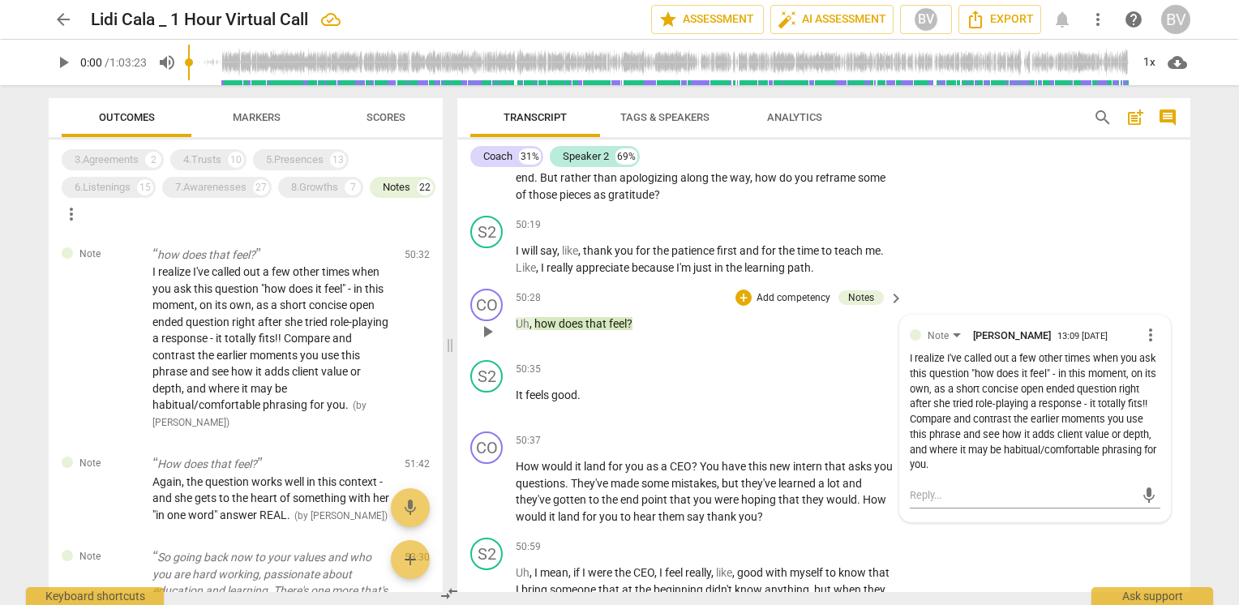
click at [992, 465] on div "I realize I've called out a few other times when you ask this question "how doe…" at bounding box center [1035, 412] width 251 height 122
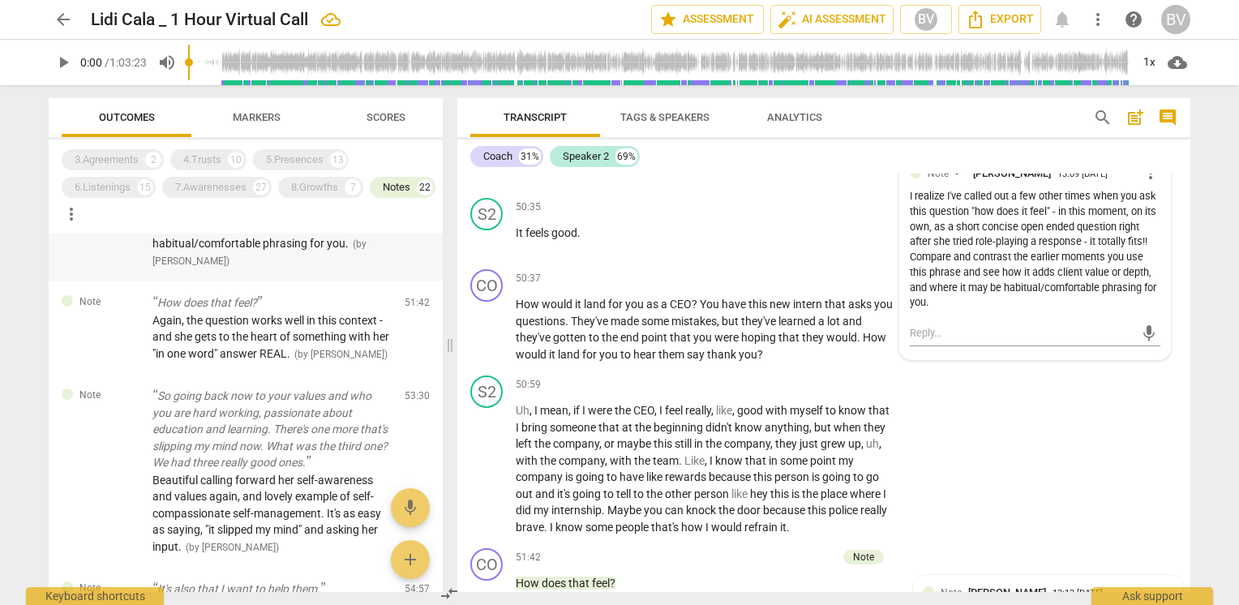
scroll to position [1784, 0]
click at [223, 359] on span "Again, the question works well in this context - and she gets to the heart of s…" at bounding box center [270, 336] width 237 height 46
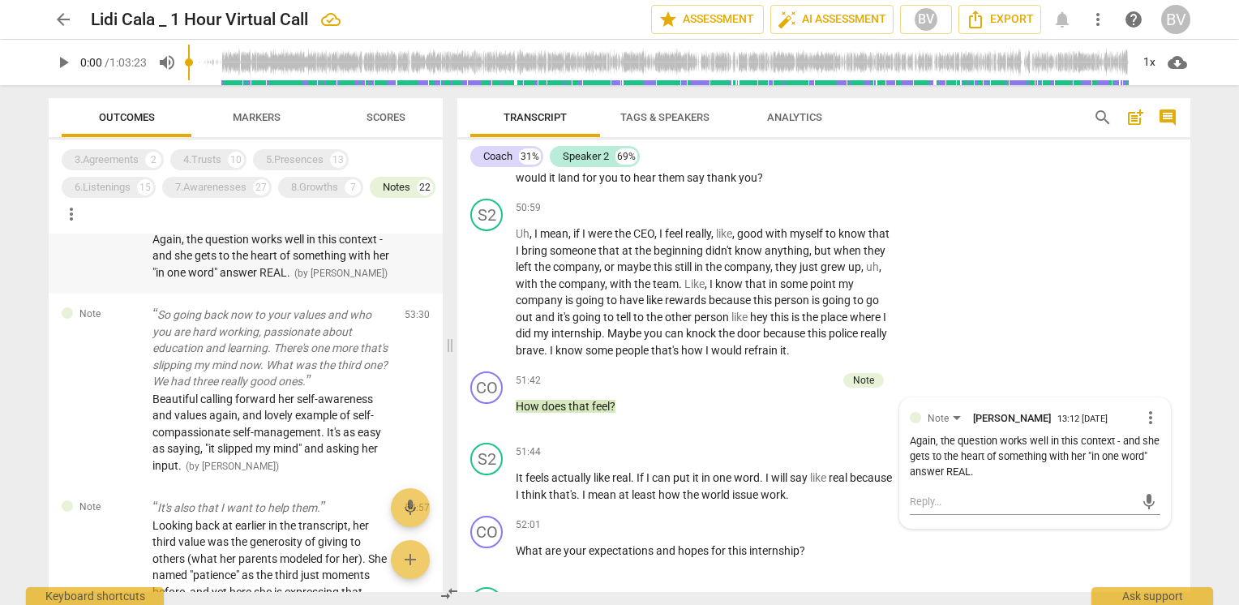
scroll to position [1865, 0]
click at [256, 389] on p "So going back now to your values and who you are hard working, passionate about…" at bounding box center [271, 348] width 239 height 84
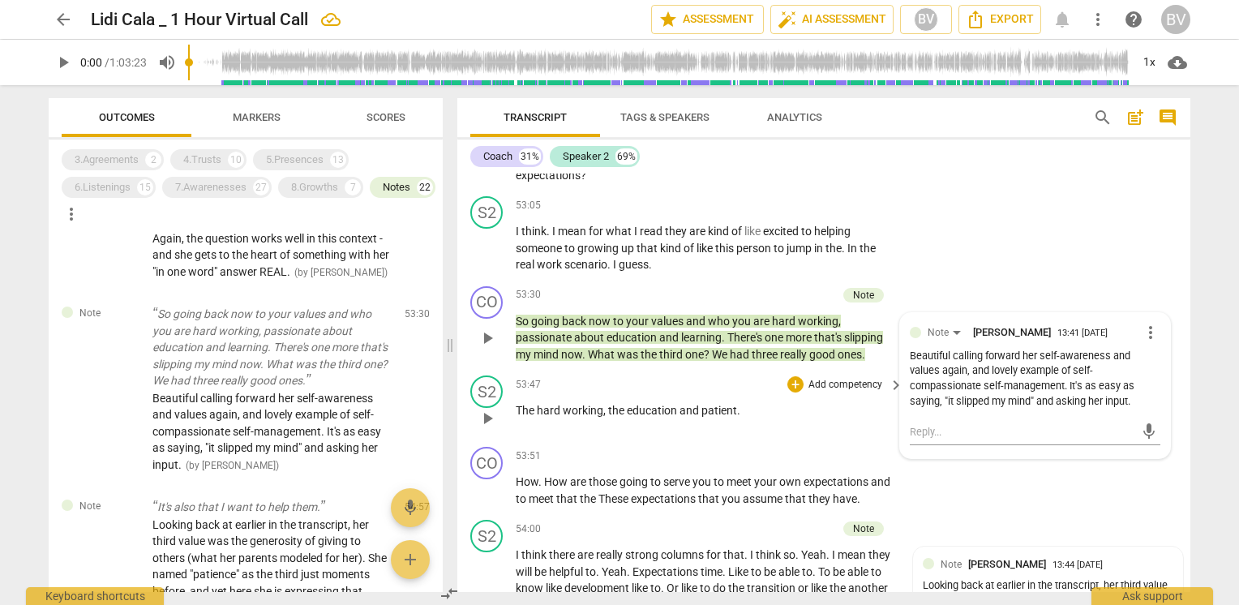
scroll to position [17693, 0]
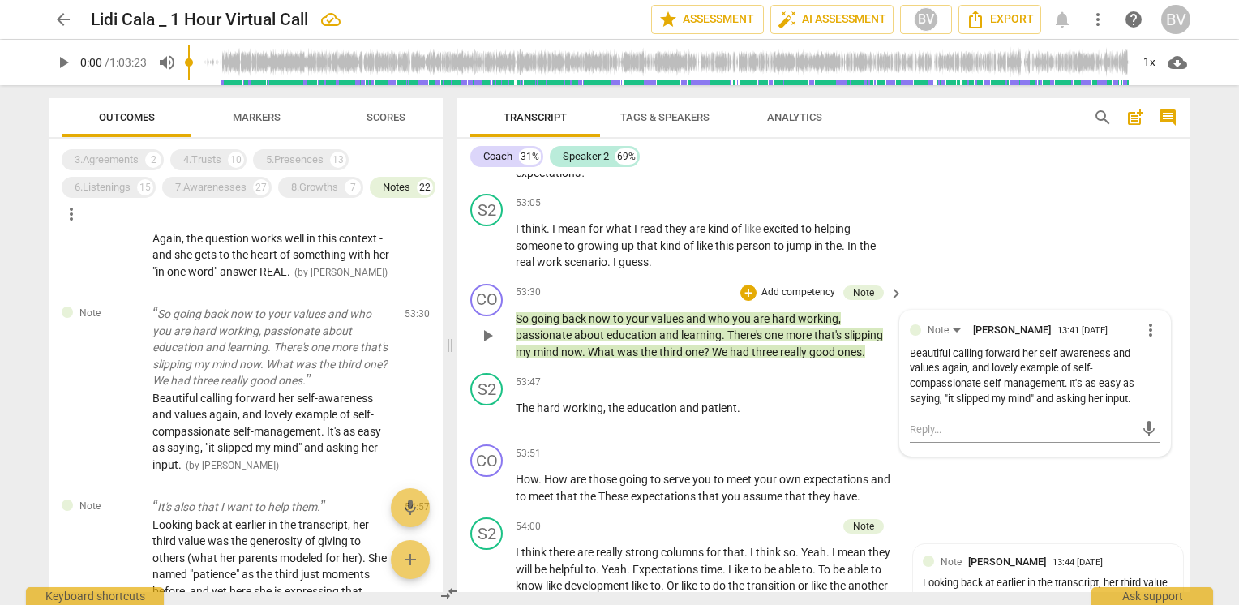
click at [955, 407] on div "Beautiful calling forward her self-awareness and values again, and lovely examp…" at bounding box center [1035, 376] width 251 height 61
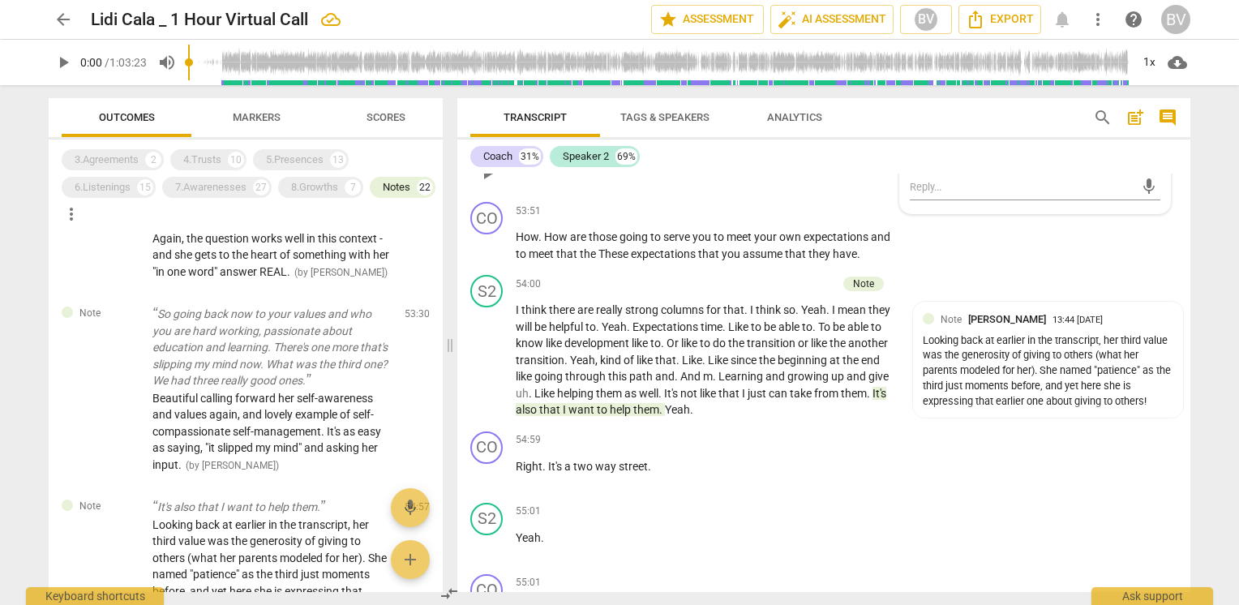
scroll to position [17937, 0]
click at [676, 366] on span "that" at bounding box center [665, 359] width 21 height 13
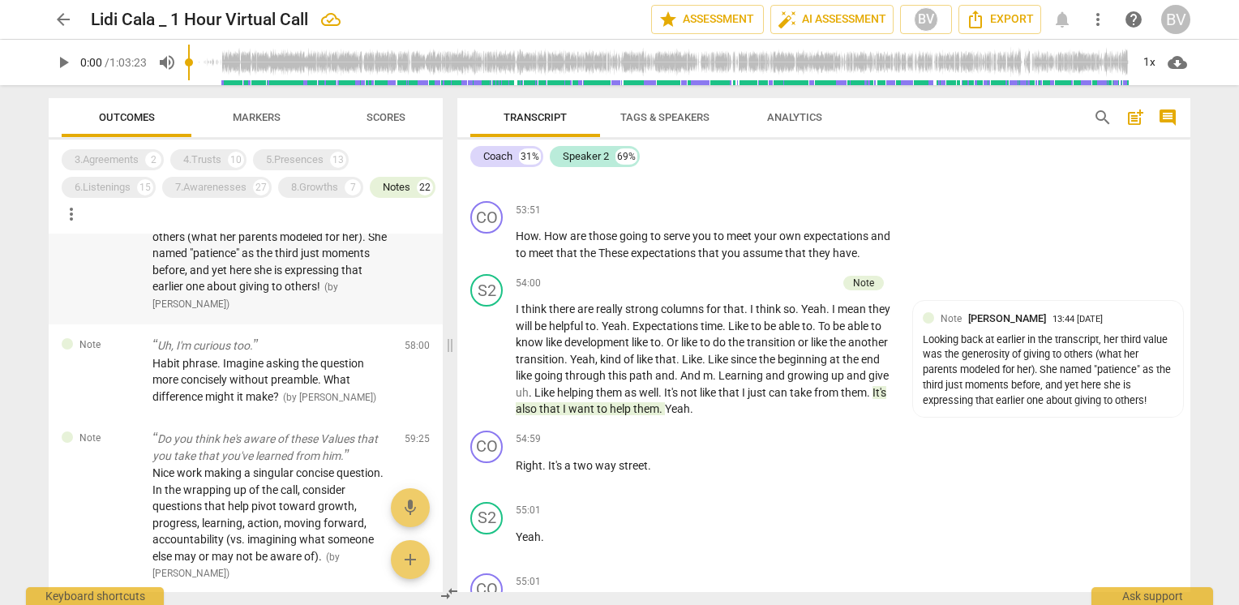
scroll to position [2189, 0]
click at [279, 290] on span "Looking back at earlier in the transcript, her third value was the generosity o…" at bounding box center [269, 242] width 234 height 96
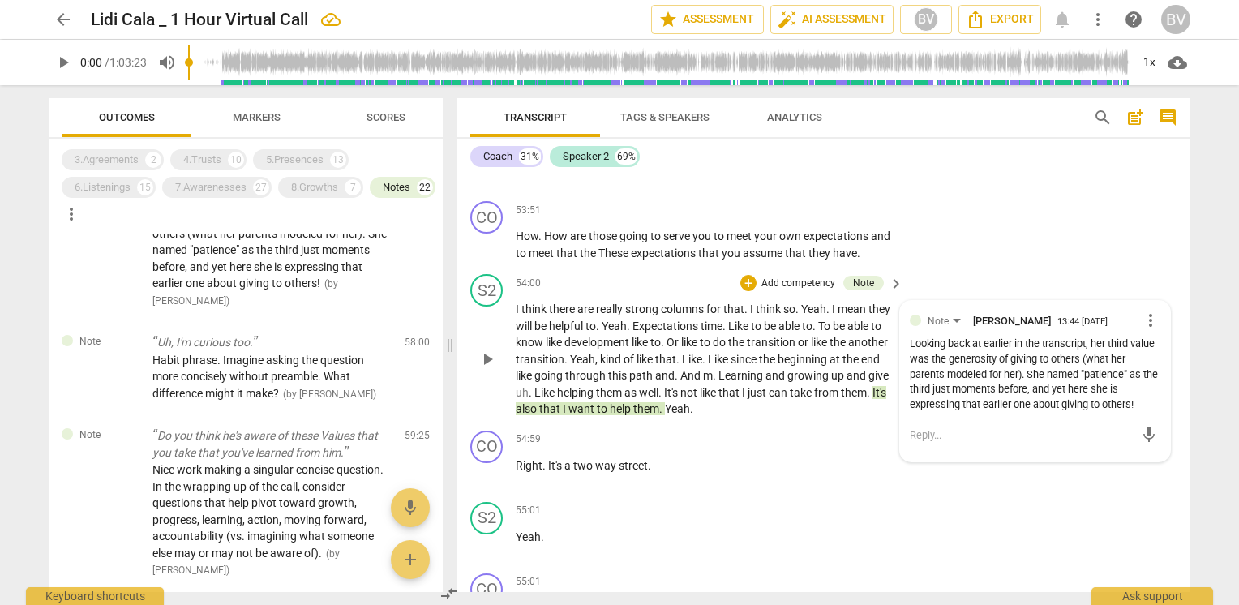
click at [735, 349] on span "the" at bounding box center [737, 342] width 19 height 13
click at [1071, 409] on div "Looking back at earlier in the transcript, her third value was the generosity o…" at bounding box center [1048, 370] width 251 height 76
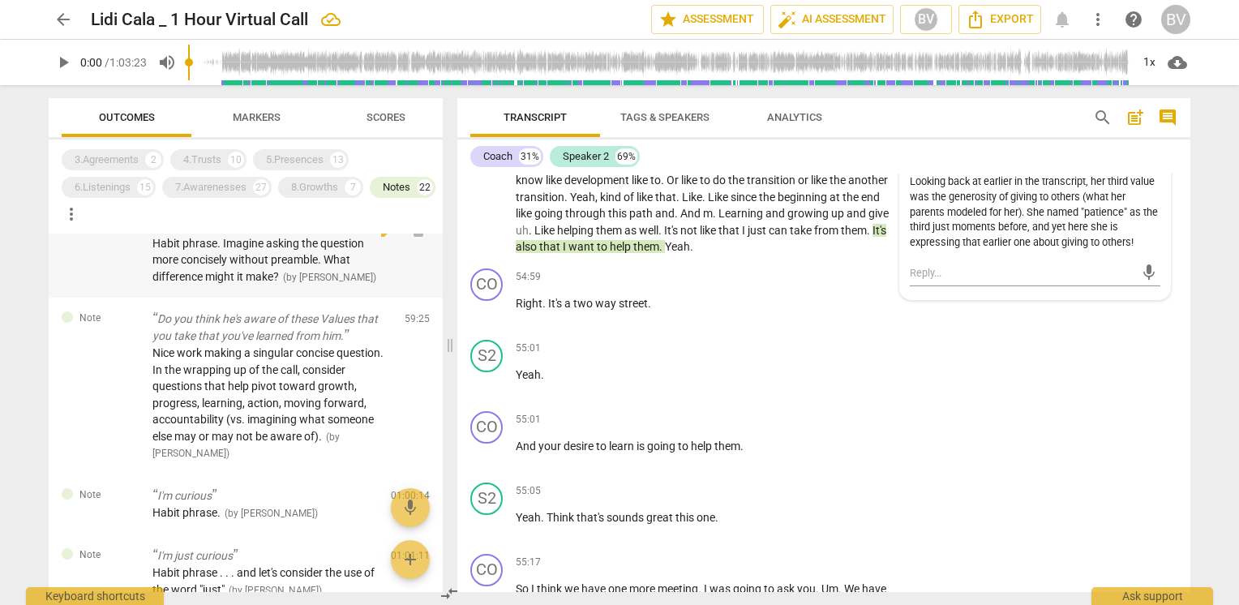
scroll to position [2351, 0]
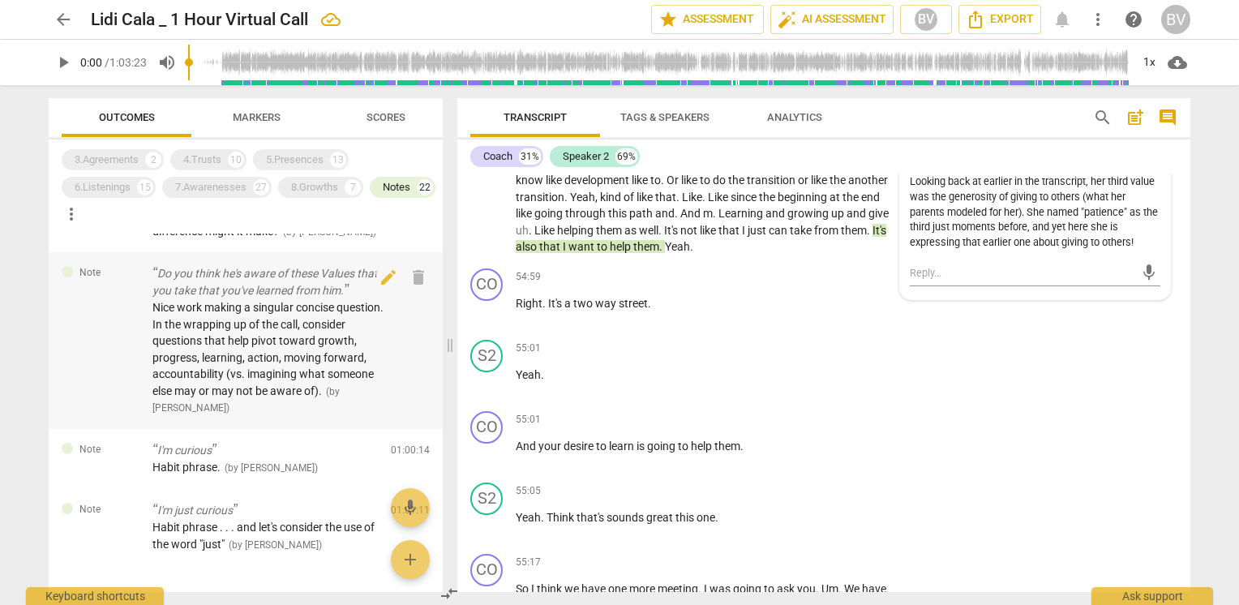
click at [237, 298] on p "Do you think he's aware of these Values that you take that you've learned from …" at bounding box center [271, 281] width 239 height 33
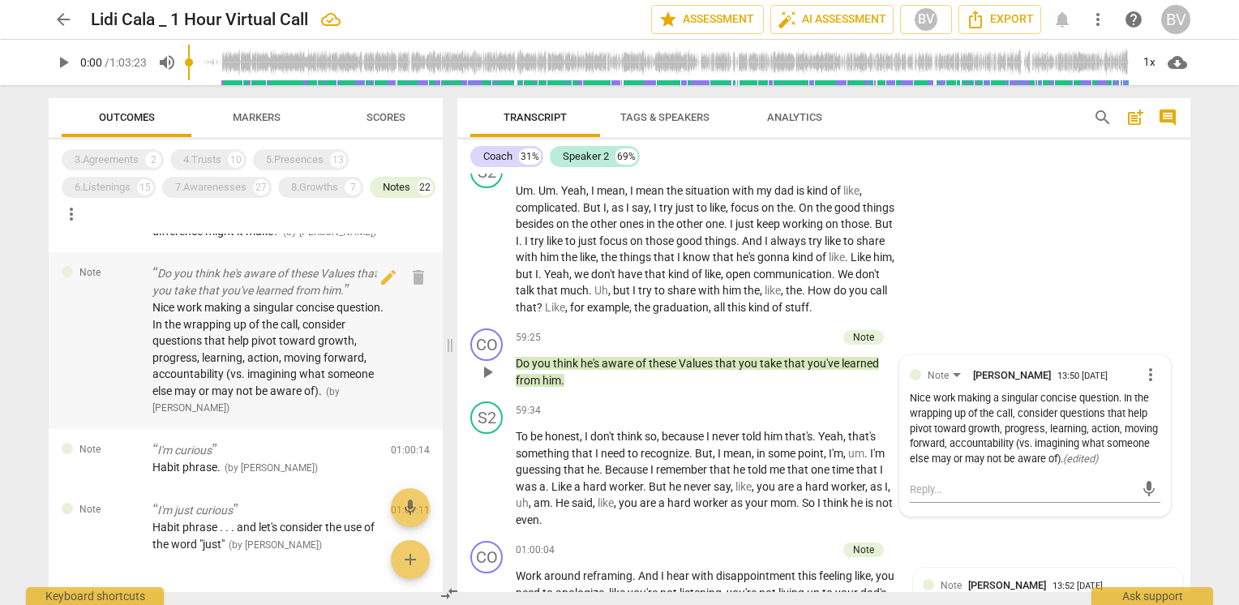
scroll to position [20074, 0]
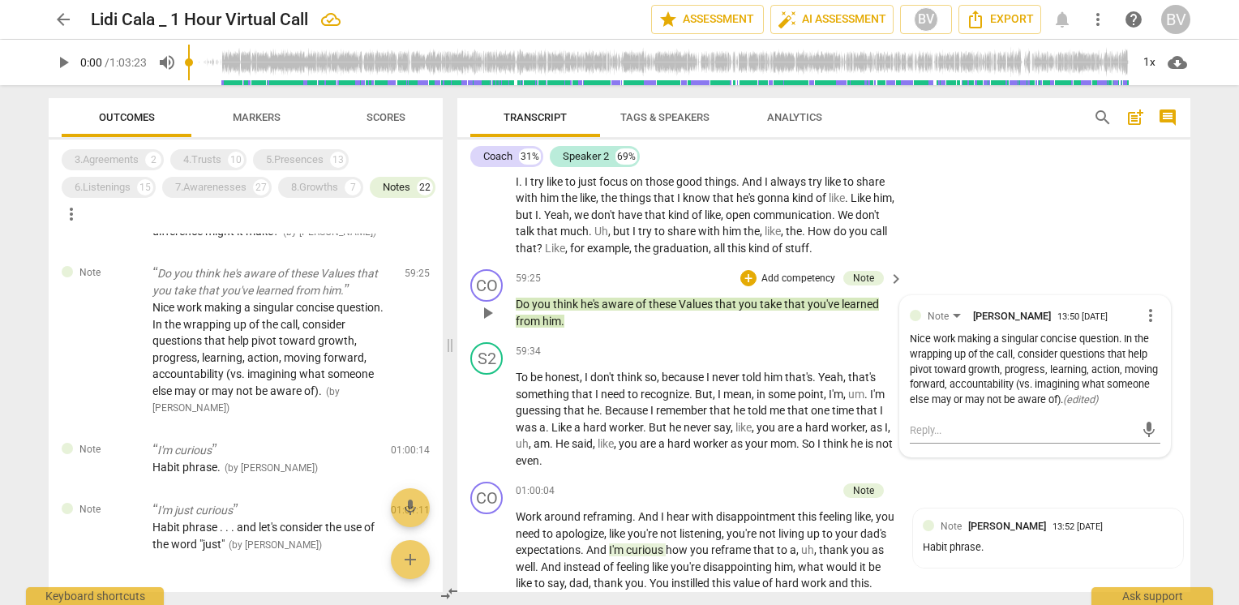
click at [944, 408] on div "Nice work making a singular concise question. In the wrapping up of the call, c…" at bounding box center [1035, 370] width 251 height 76
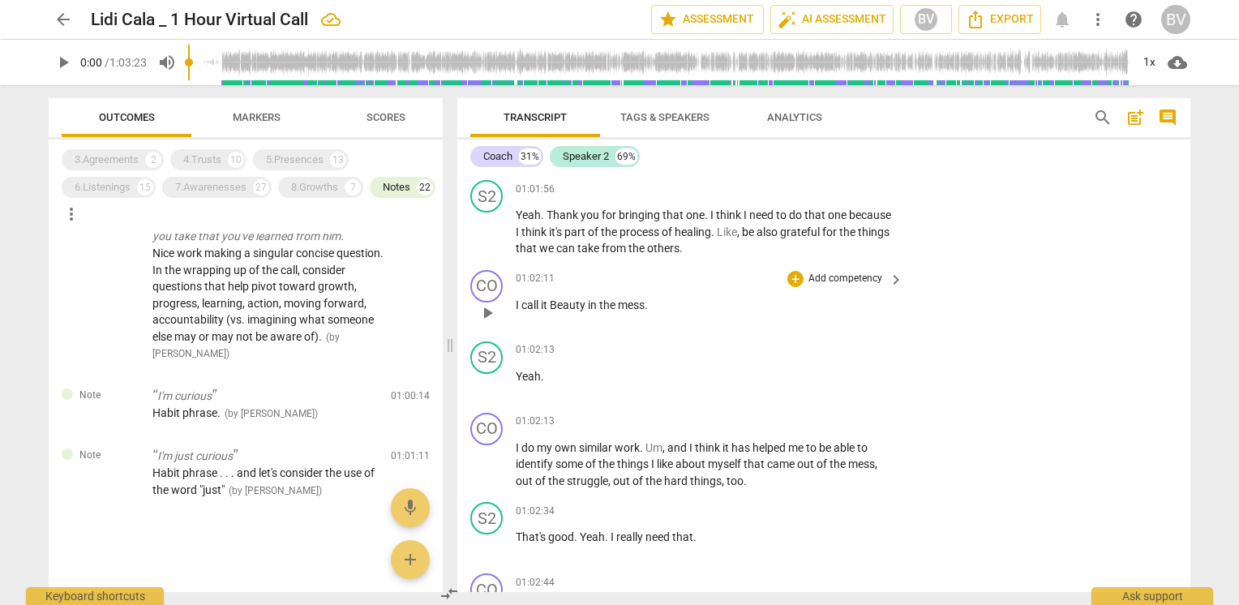
scroll to position [21047, 0]
drag, startPoint x: 627, startPoint y: 404, endPoint x: 519, endPoint y: 399, distance: 107.9
click at [519, 315] on p "I call it Beauty in the mess ." at bounding box center [705, 306] width 379 height 17
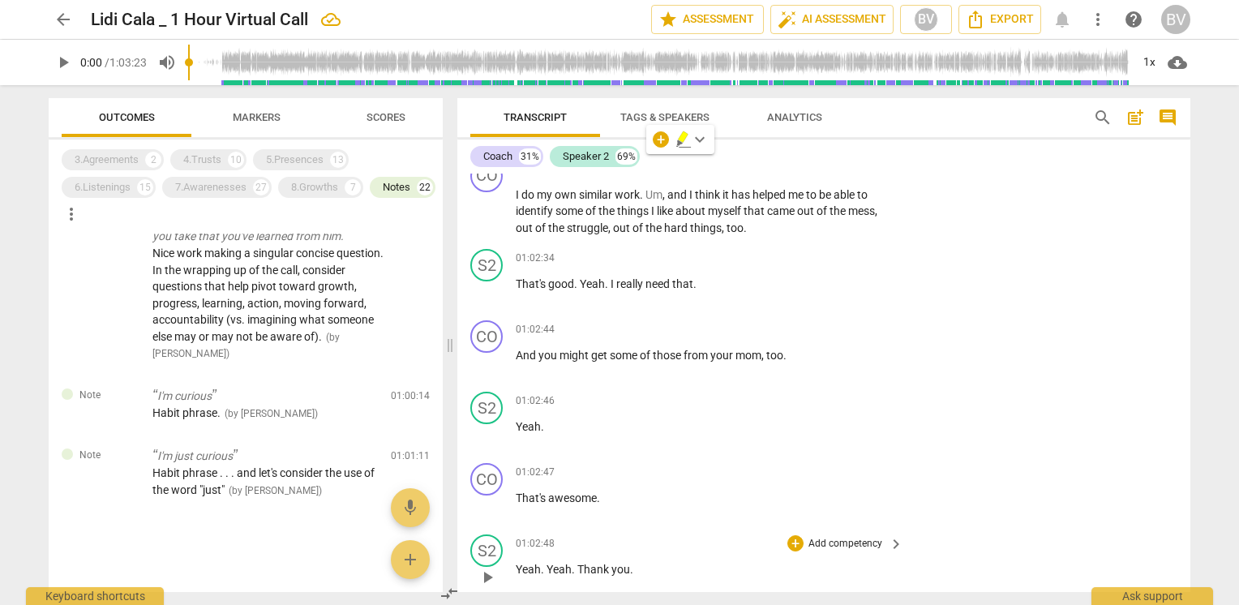
scroll to position [21290, 0]
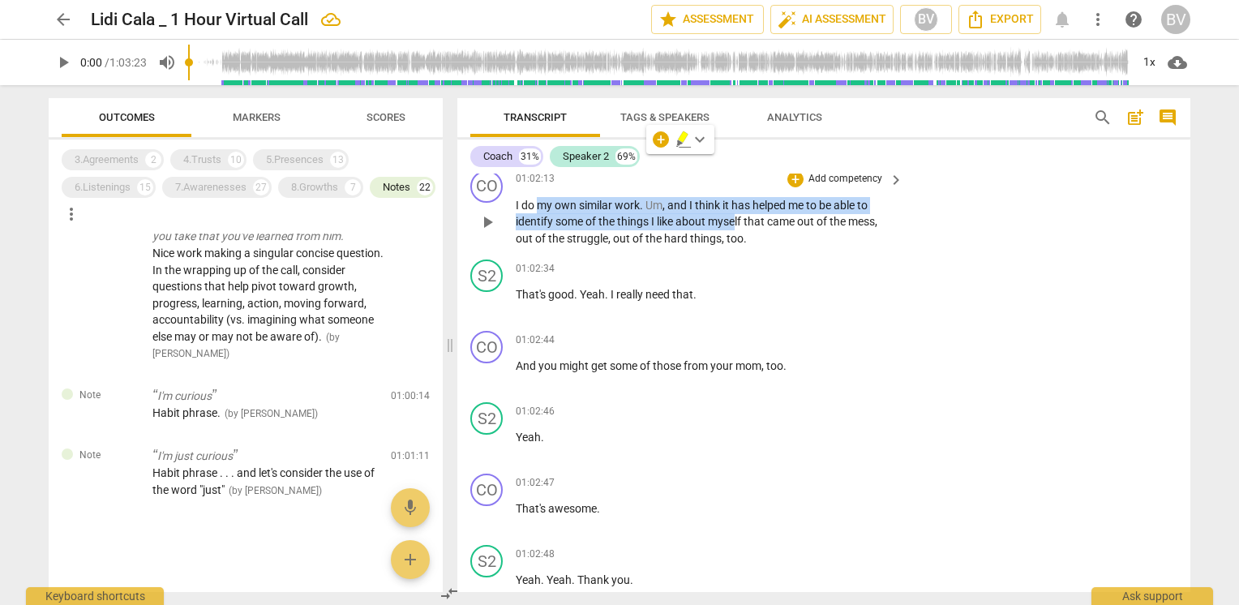
drag, startPoint x: 535, startPoint y: 307, endPoint x: 734, endPoint y: 324, distance: 199.4
click at [734, 247] on p "I do my own similar work . Um , and I think it has helped me to be able to iden…" at bounding box center [705, 222] width 379 height 50
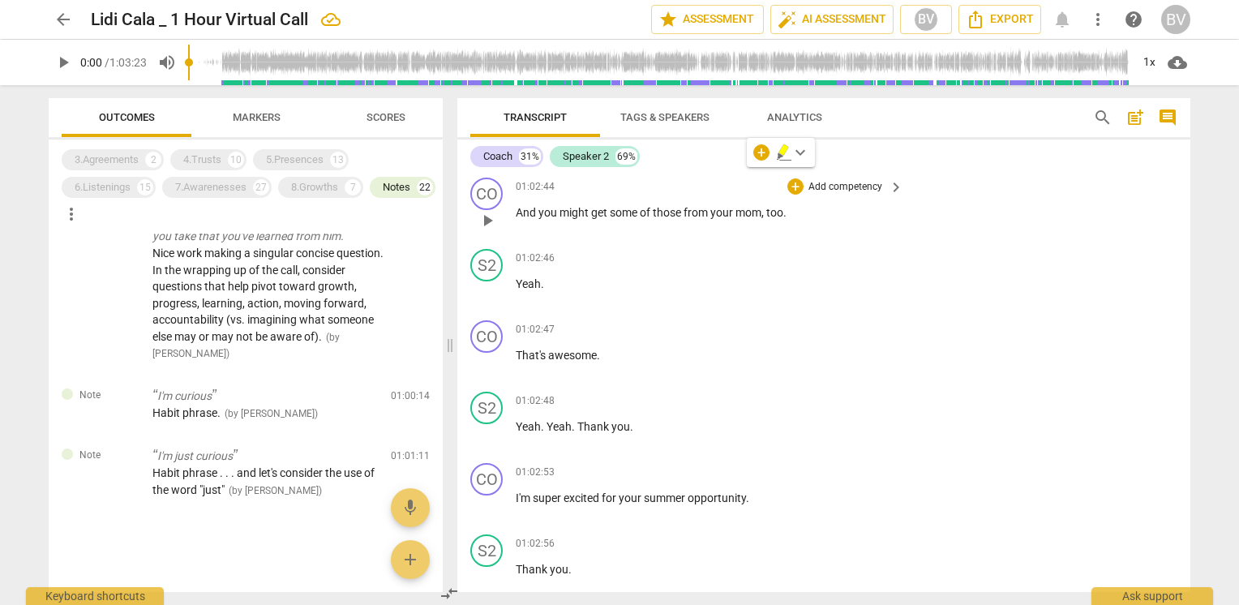
scroll to position [21452, 0]
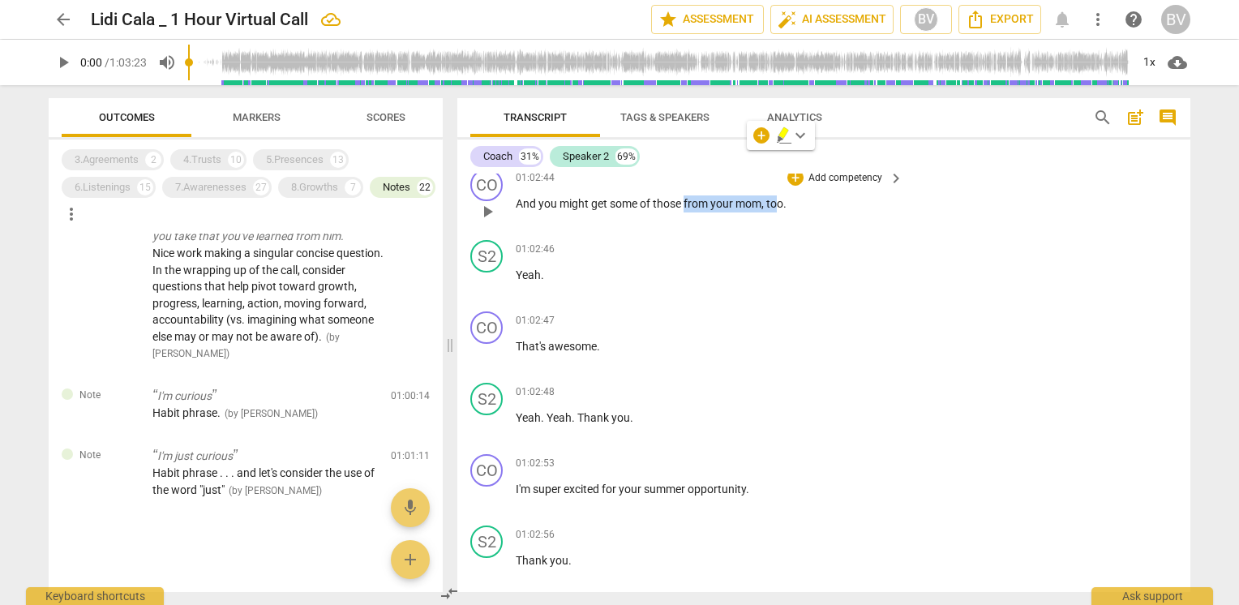
drag, startPoint x: 686, startPoint y: 302, endPoint x: 775, endPoint y: 309, distance: 89.5
click at [775, 227] on div "01:02:44 + Add competency keyboard_arrow_right And you might get some of those …" at bounding box center [710, 198] width 389 height 58
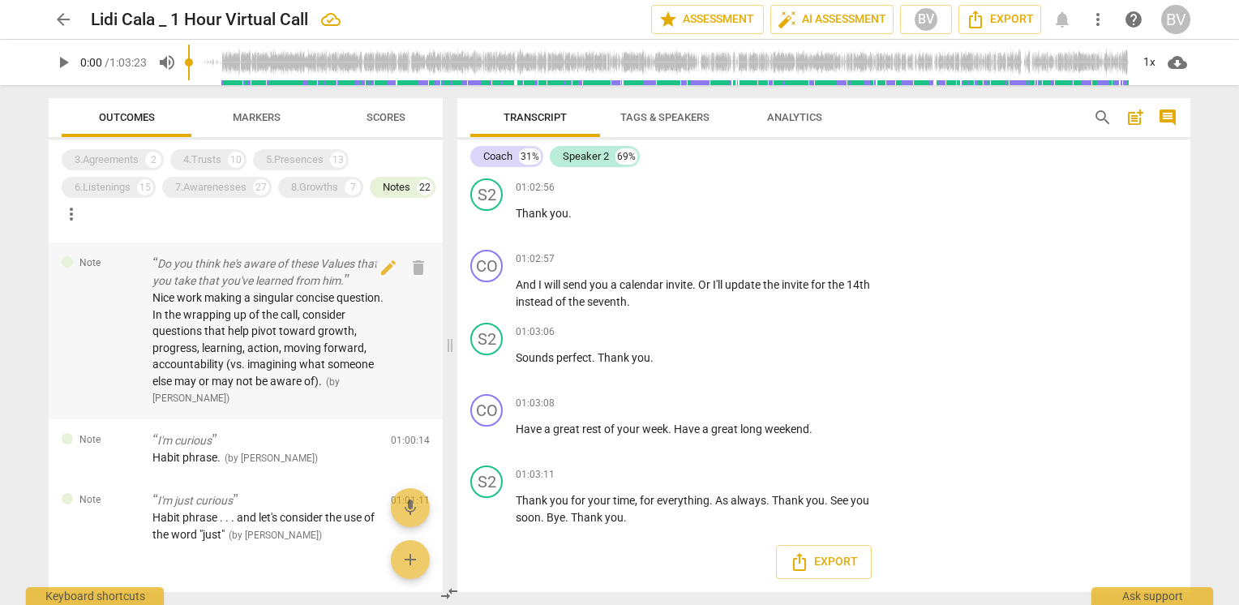
scroll to position [2280, 0]
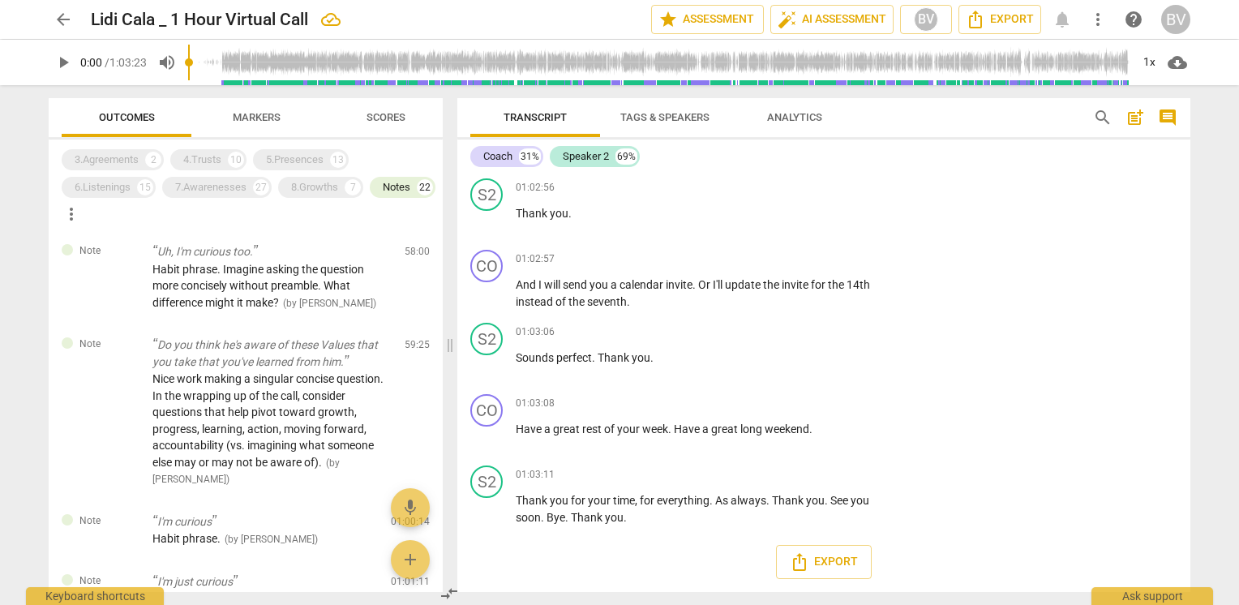
click at [29, 331] on div "arrow_back Lidi Cala _ 1 Hour Virtual Call edit star Assessment auto_fix_high A…" at bounding box center [619, 302] width 1239 height 605
click at [265, 118] on span "Markers" at bounding box center [257, 117] width 48 height 12
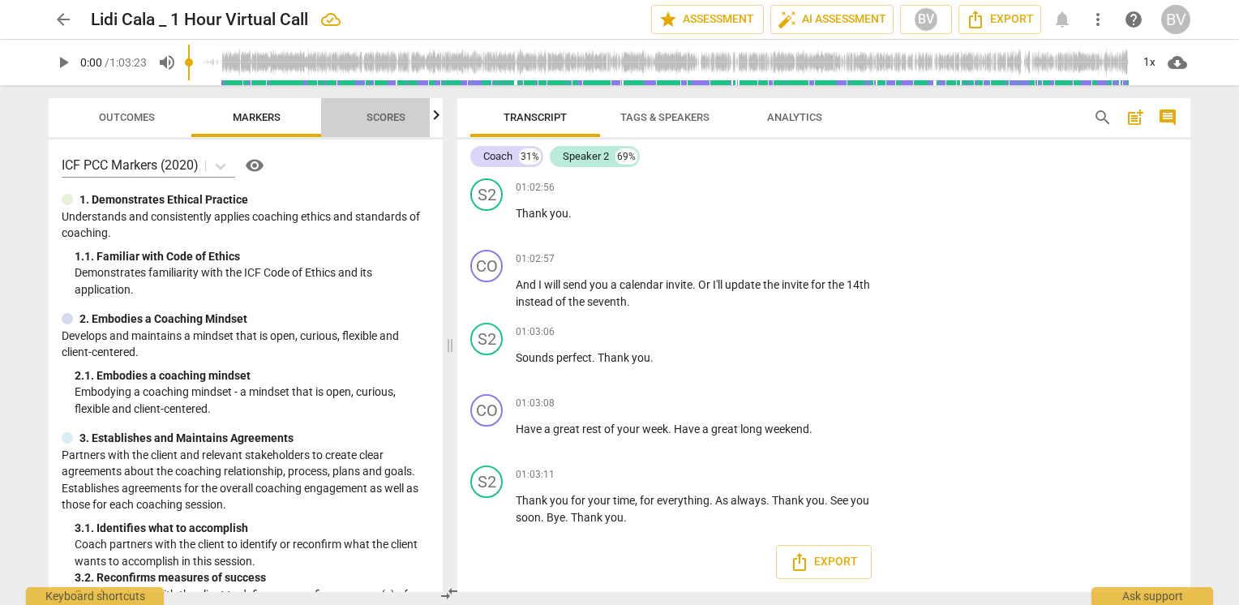
click at [395, 116] on span "Scores" at bounding box center [385, 117] width 39 height 12
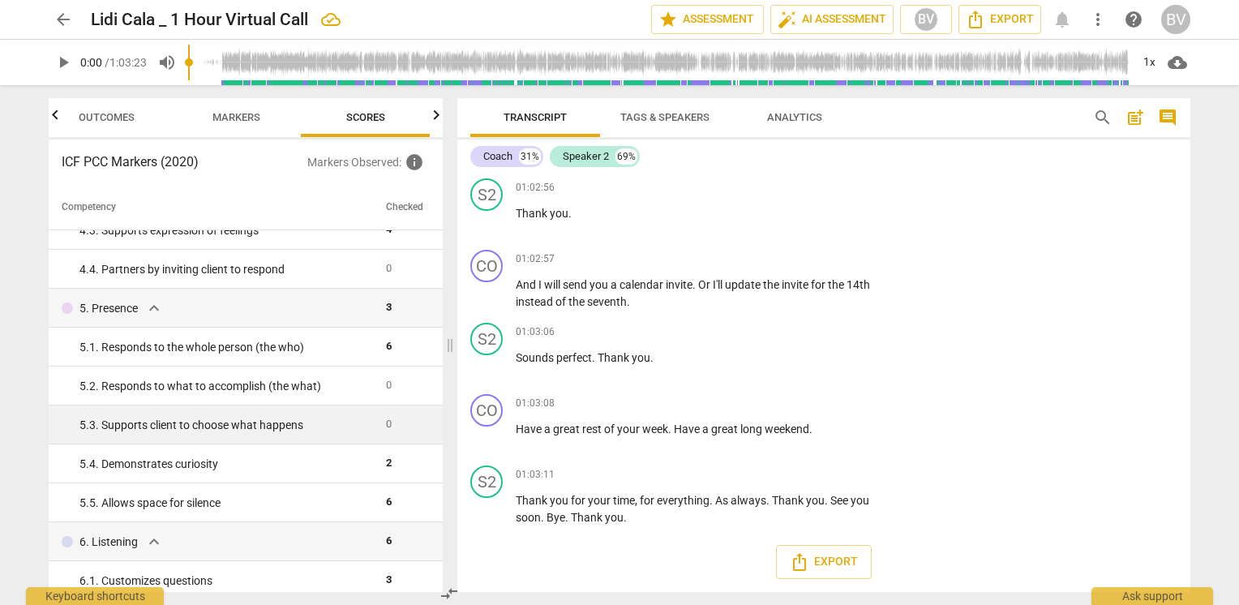
scroll to position [568, 0]
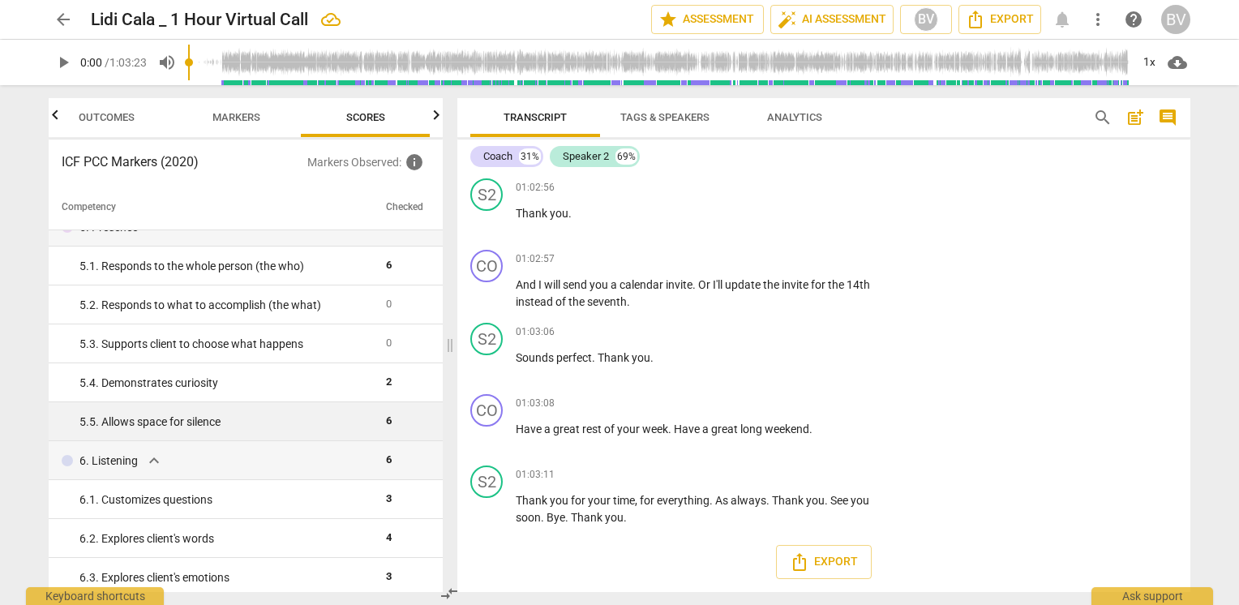
click at [183, 426] on div "5. 5. Allows space for silence" at bounding box center [225, 421] width 293 height 17
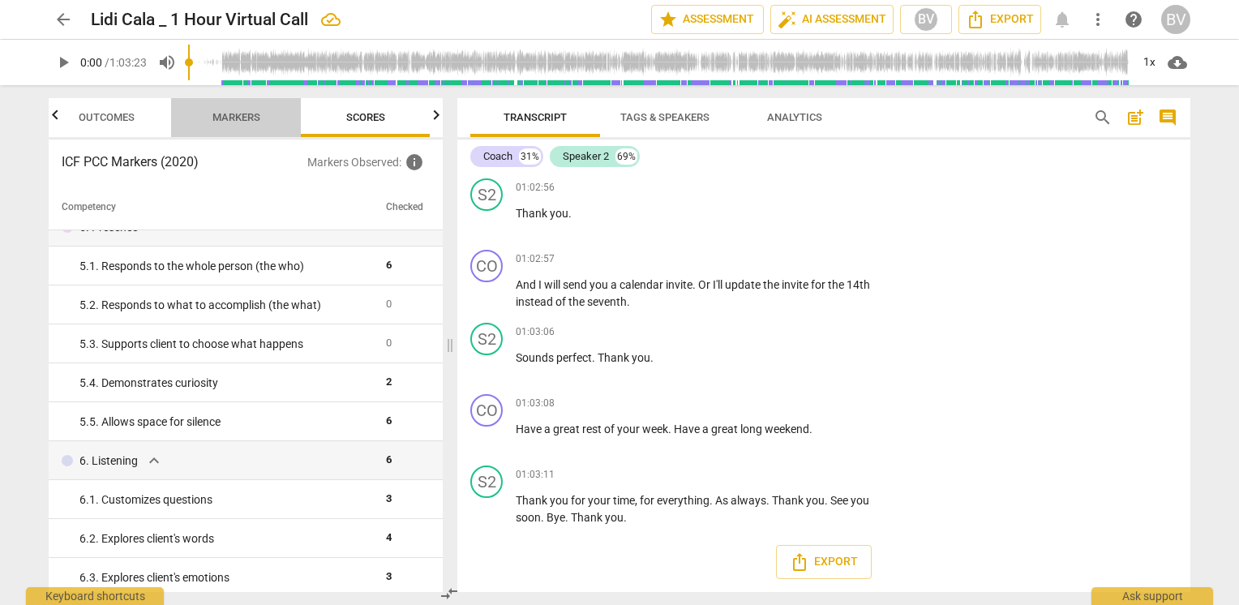
click at [235, 118] on span "Markers" at bounding box center [236, 117] width 48 height 12
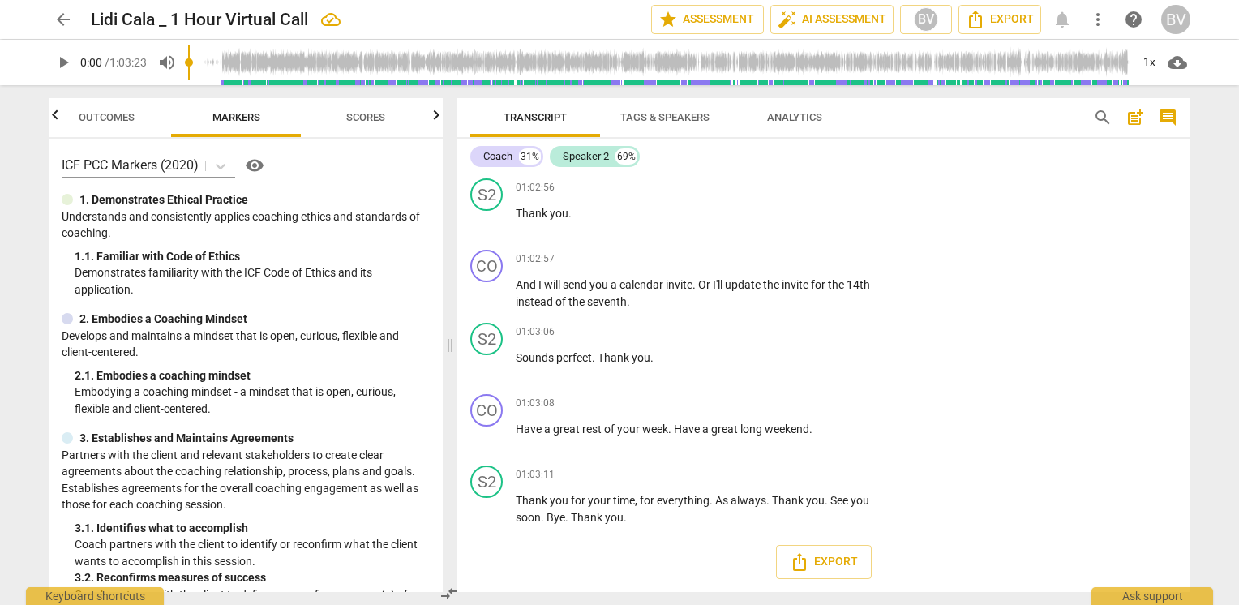
click at [101, 115] on span "Outcomes" at bounding box center [107, 117] width 56 height 12
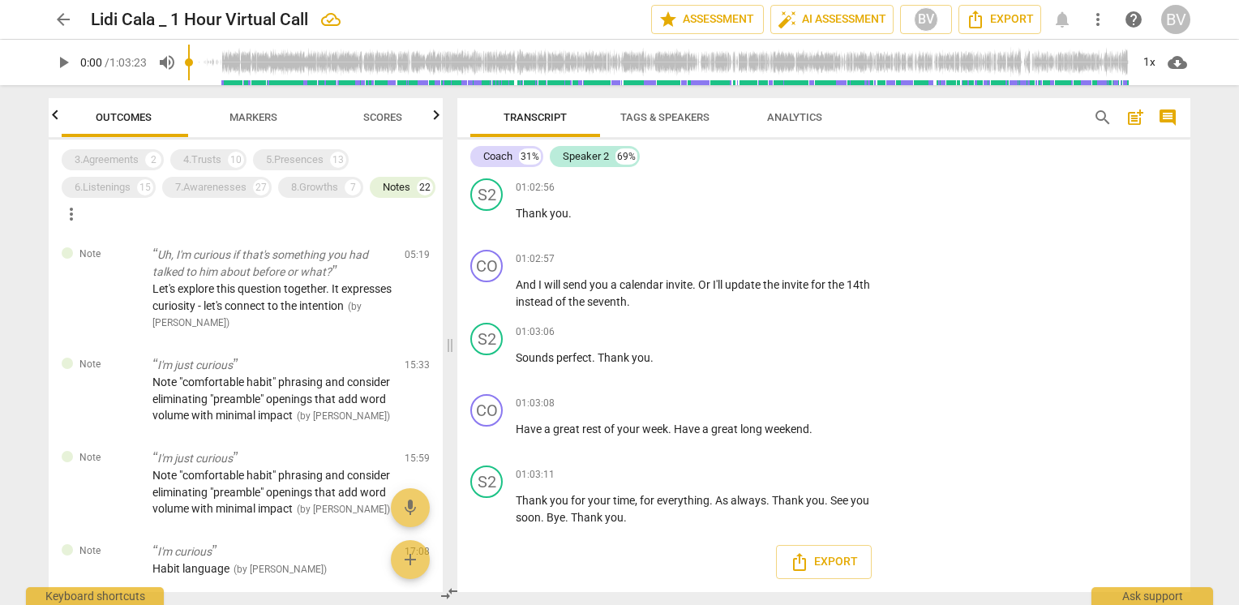
scroll to position [0, 0]
click at [372, 112] on span "Scores" at bounding box center [385, 117] width 39 height 12
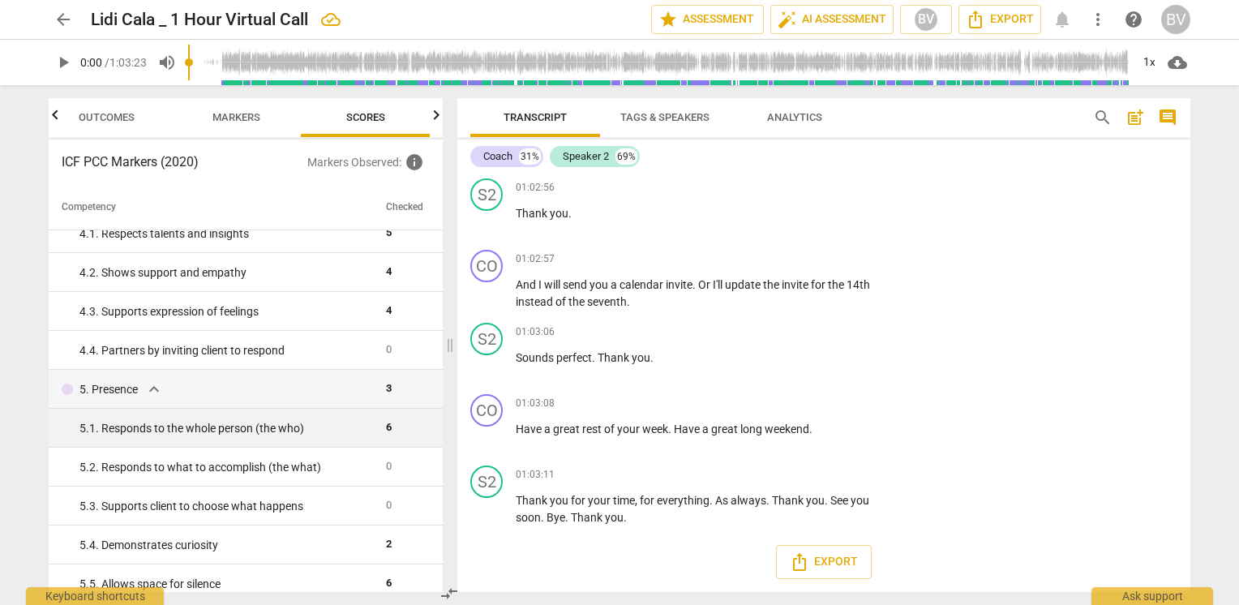
scroll to position [486, 0]
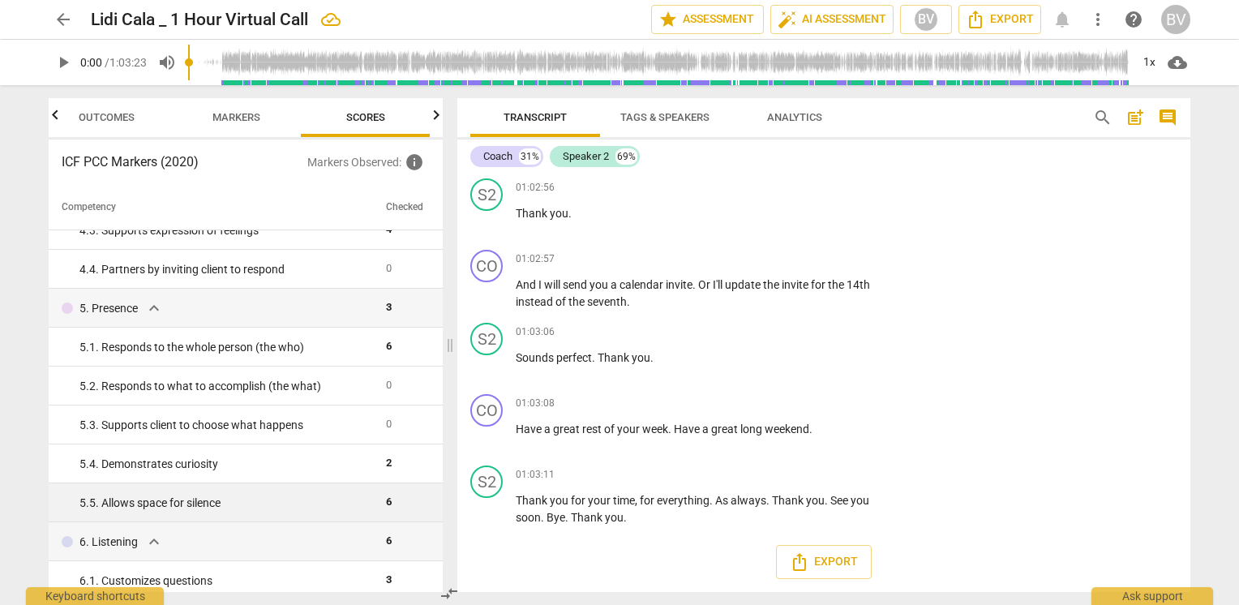
click at [192, 507] on div "5. 5. Allows space for silence" at bounding box center [225, 503] width 293 height 17
click at [389, 505] on td "6" at bounding box center [404, 502] width 50 height 39
click at [386, 504] on span "6" at bounding box center [389, 501] width 6 height 12
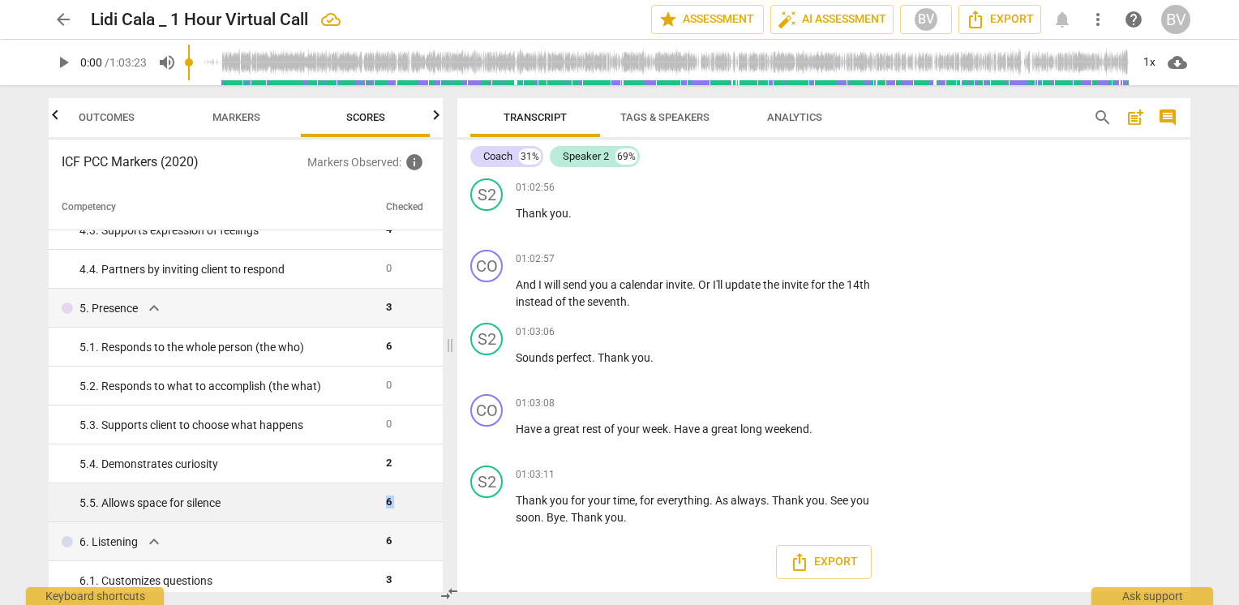
click at [386, 504] on span "6" at bounding box center [389, 501] width 6 height 12
drag, startPoint x: 383, startPoint y: 504, endPoint x: 333, endPoint y: 498, distance: 49.9
click at [333, 498] on div "5. 5. Allows space for silence" at bounding box center [225, 503] width 293 height 17
click at [152, 501] on div "5. 5. Allows space for silence" at bounding box center [225, 503] width 293 height 17
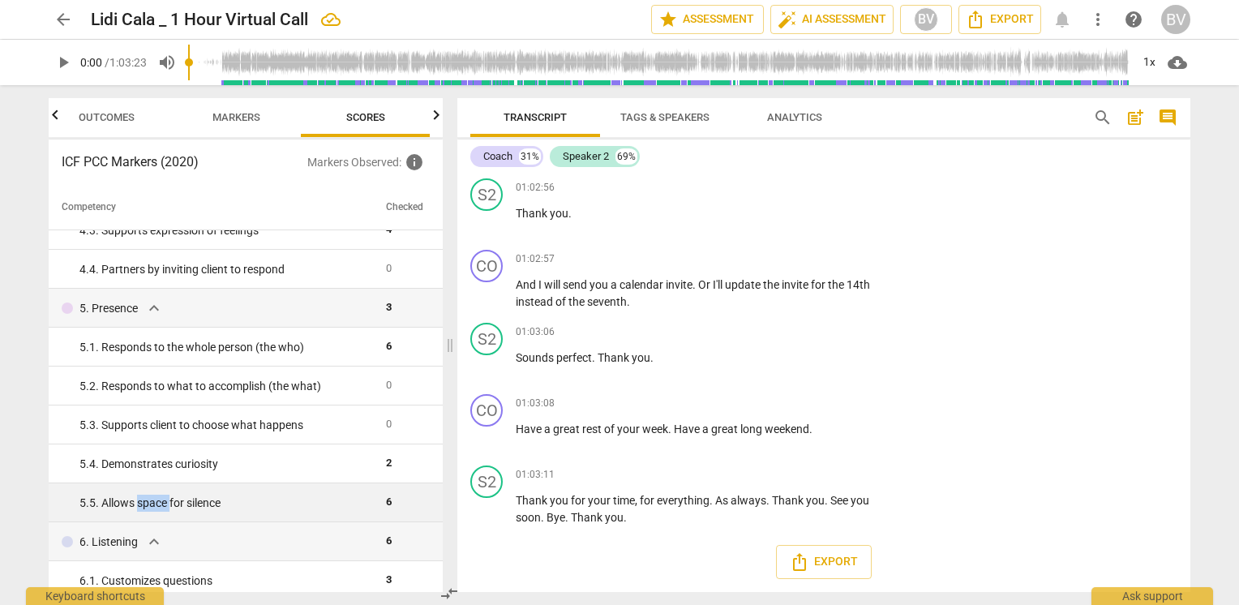
click at [152, 501] on div "5. 5. Allows space for silence" at bounding box center [225, 503] width 293 height 17
click at [113, 116] on span "Outcomes" at bounding box center [107, 117] width 56 height 12
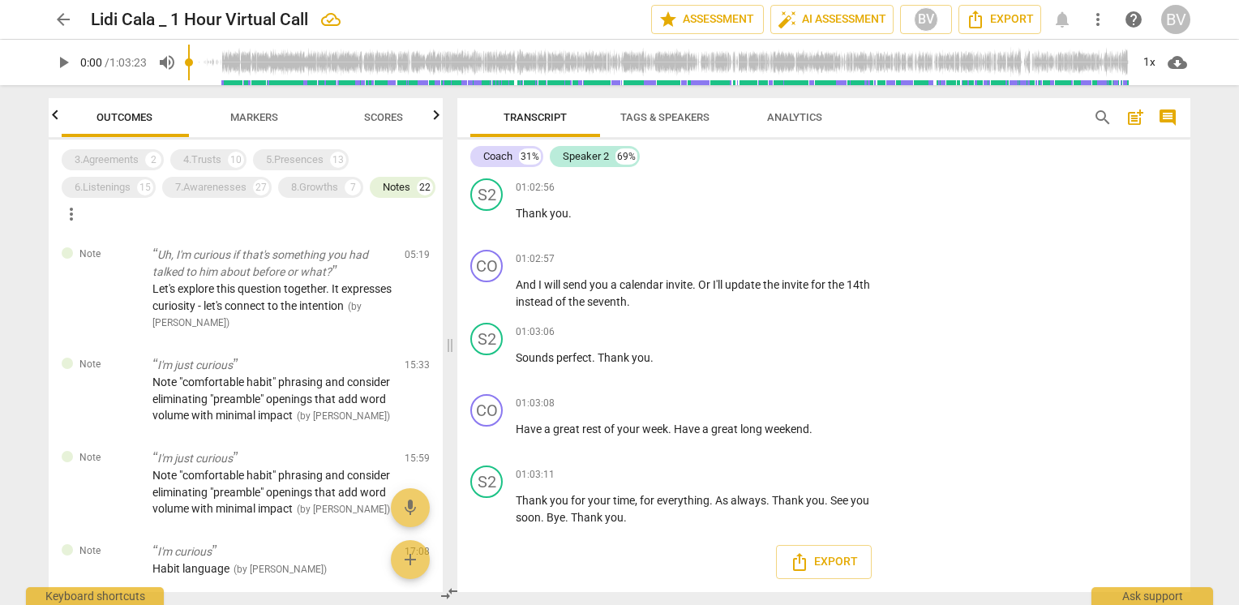
scroll to position [0, 0]
click at [202, 158] on div "4.Trusts" at bounding box center [202, 160] width 38 height 16
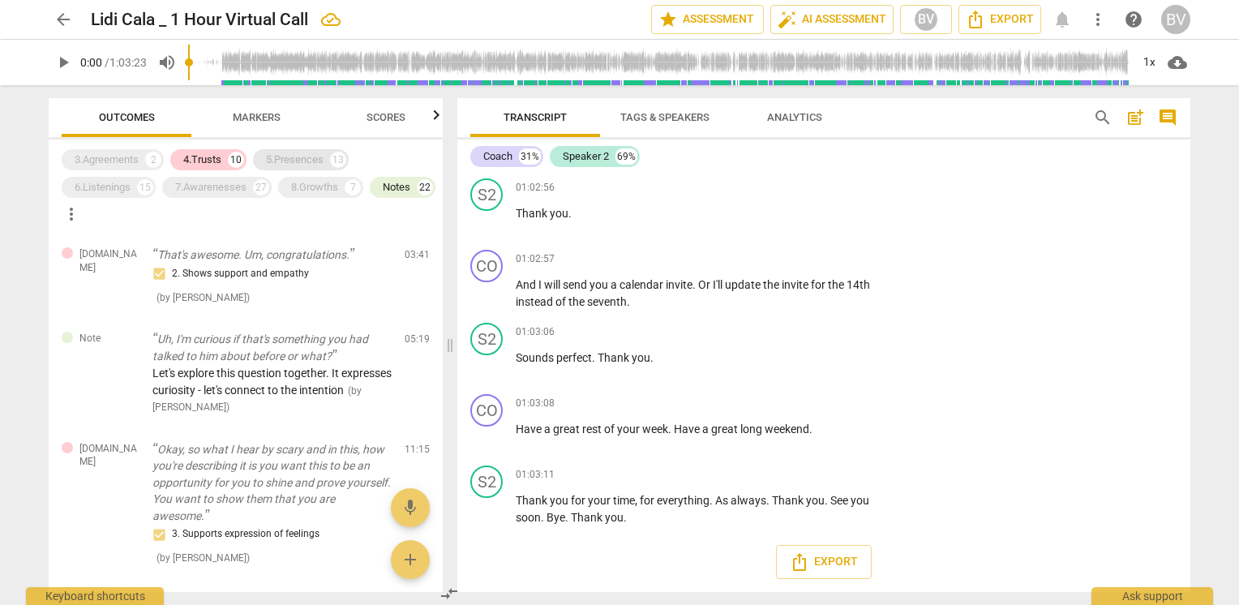
click at [308, 158] on div "5.Presences" at bounding box center [295, 160] width 58 height 16
click at [143, 122] on span "Outcomes" at bounding box center [127, 117] width 56 height 12
click at [390, 121] on span "Scores" at bounding box center [385, 117] width 39 height 12
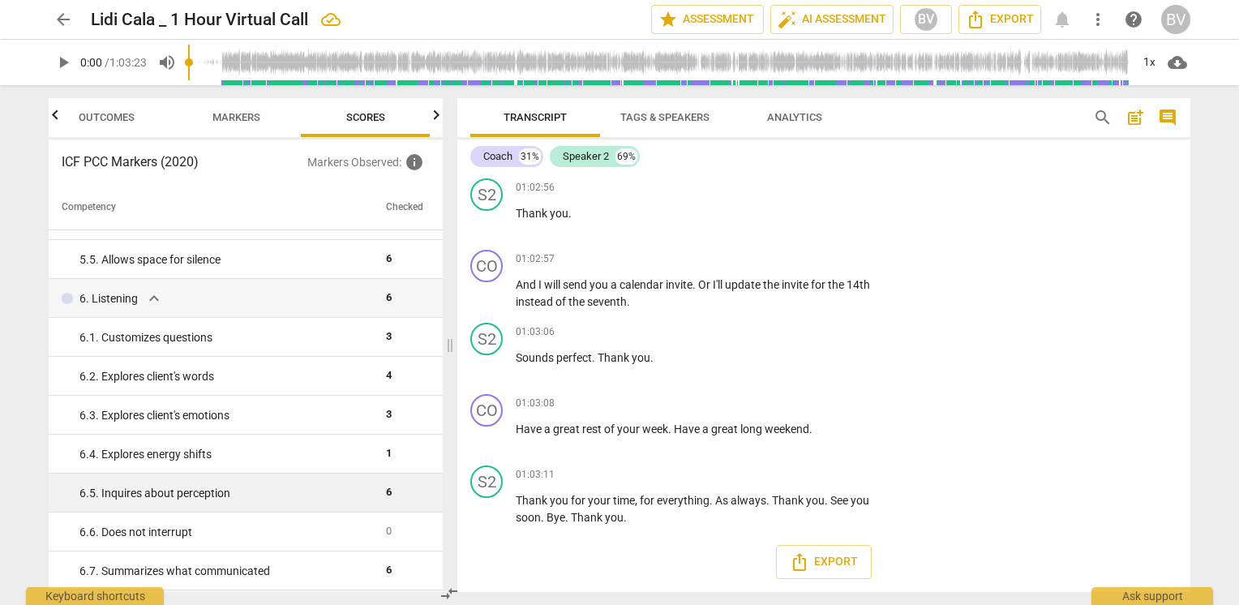
scroll to position [649, 0]
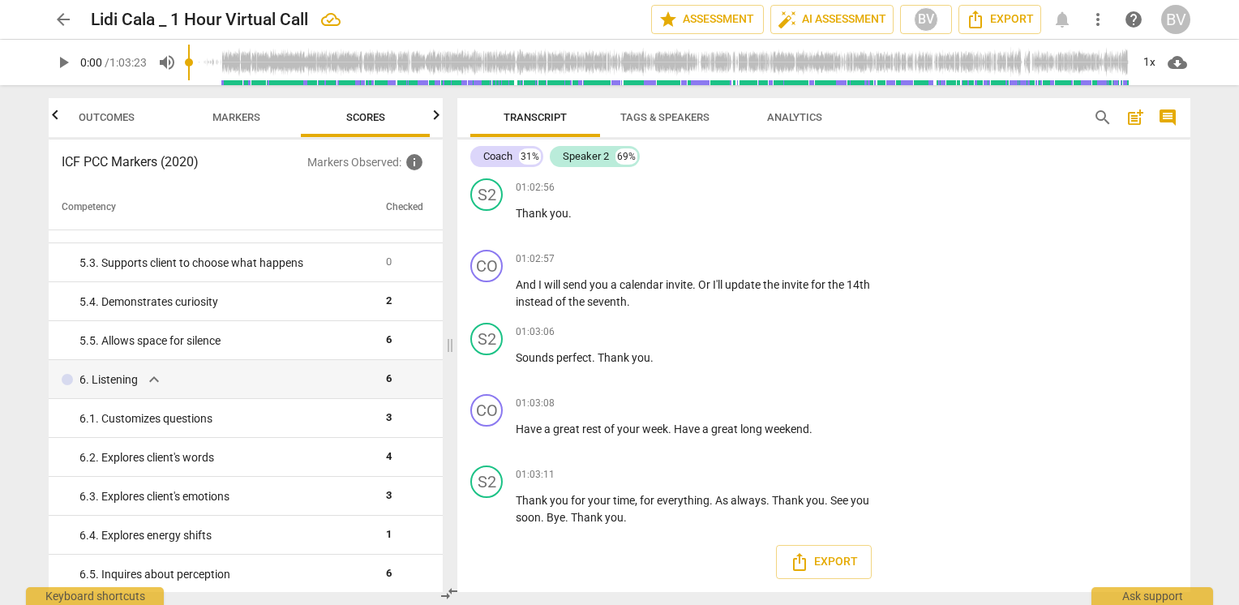
click at [120, 122] on span "Outcomes" at bounding box center [107, 117] width 56 height 12
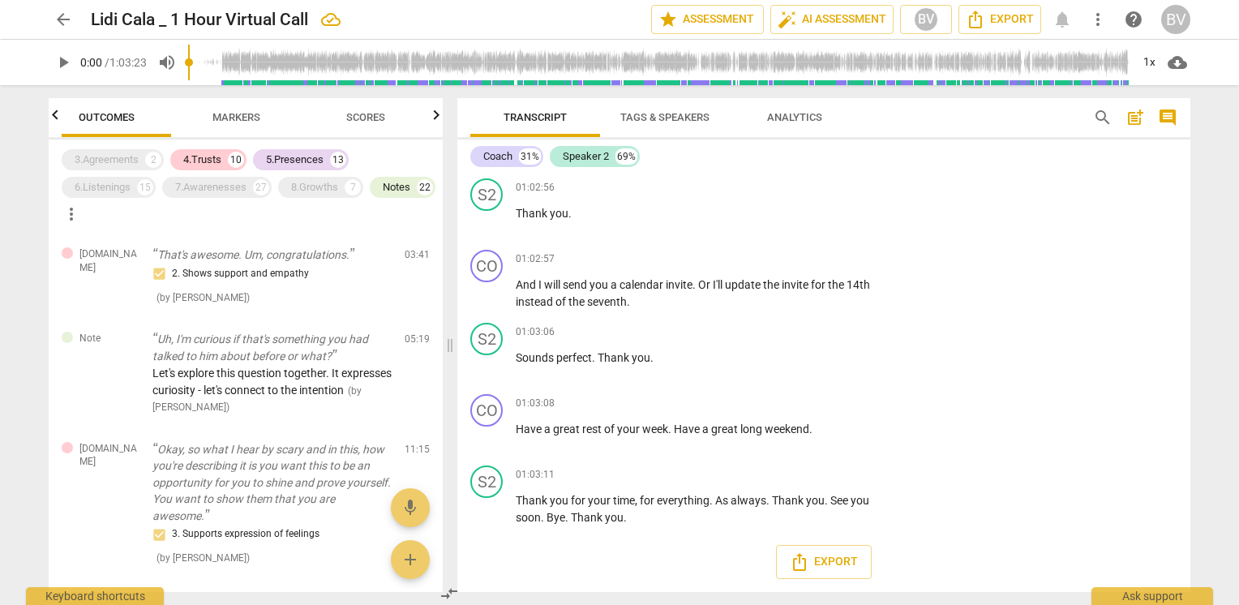
scroll to position [0, 0]
click at [311, 153] on div "5.Presences" at bounding box center [295, 160] width 58 height 16
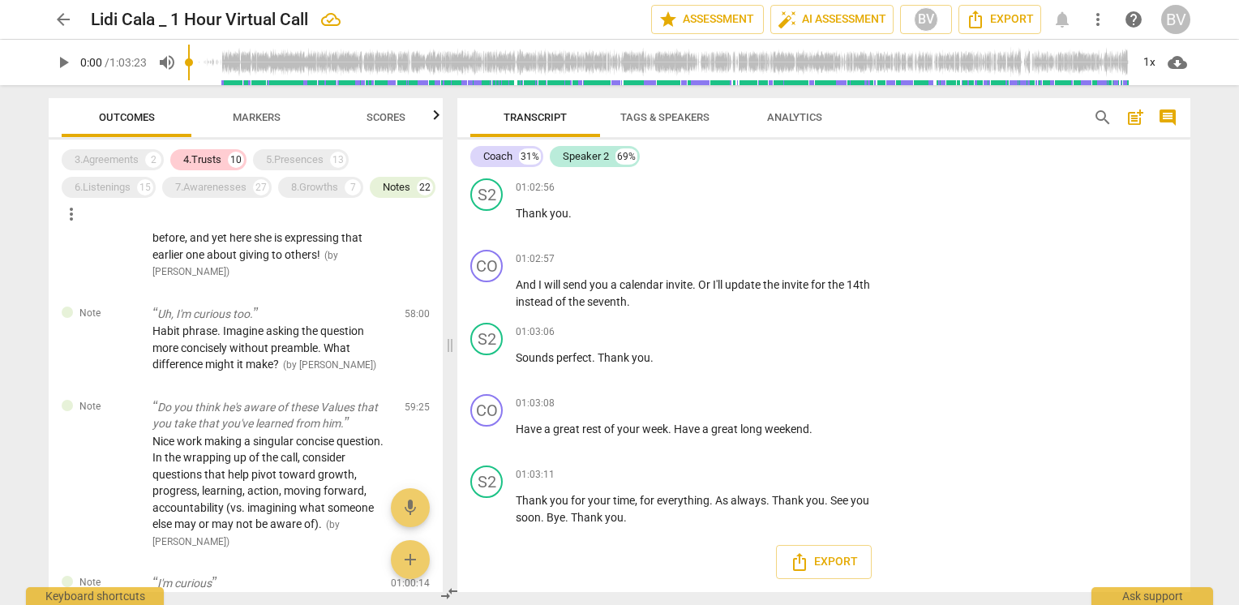
scroll to position [3732, 0]
click at [233, 154] on div "10" at bounding box center [236, 160] width 16 height 16
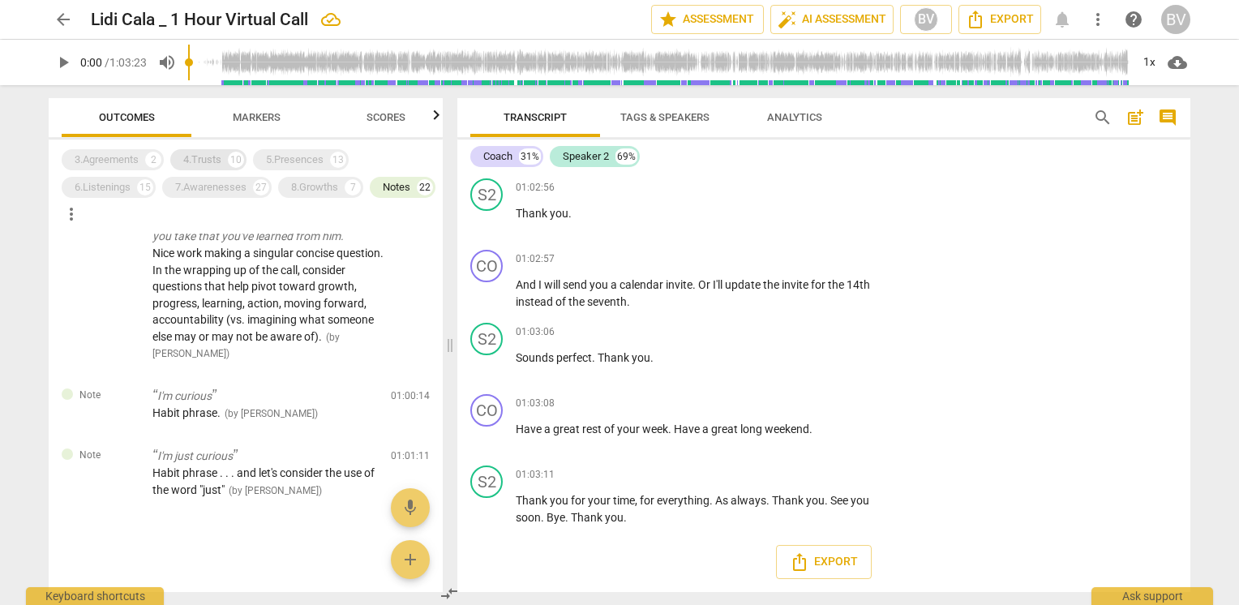
scroll to position [2199, 0]
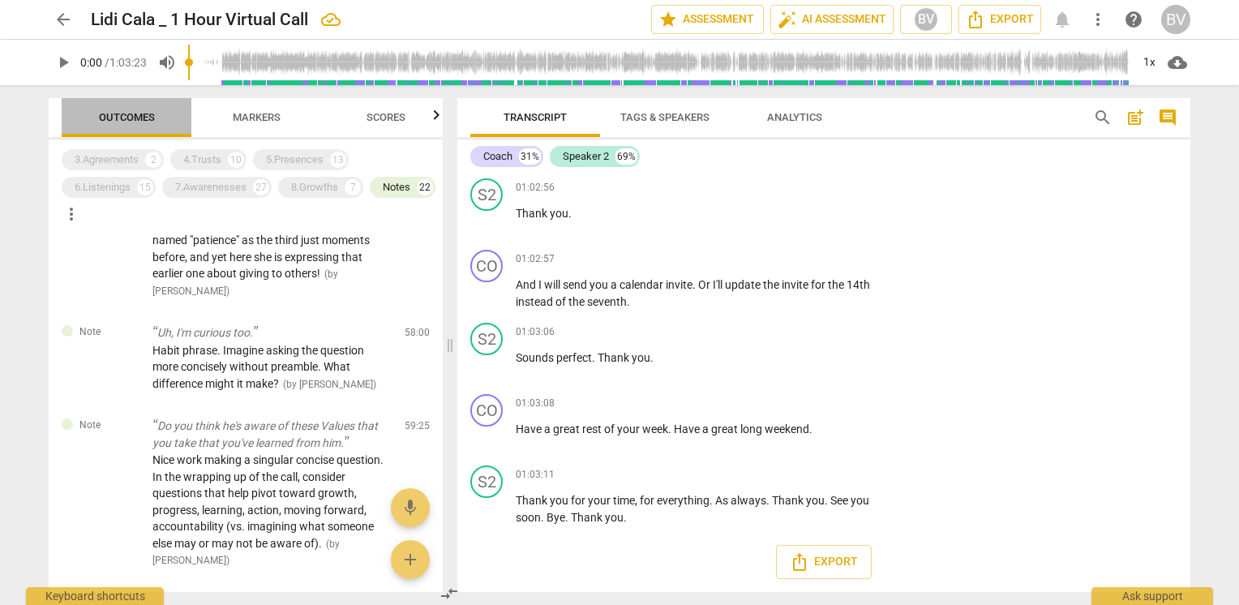
click at [141, 116] on span "Outcomes" at bounding box center [127, 117] width 56 height 12
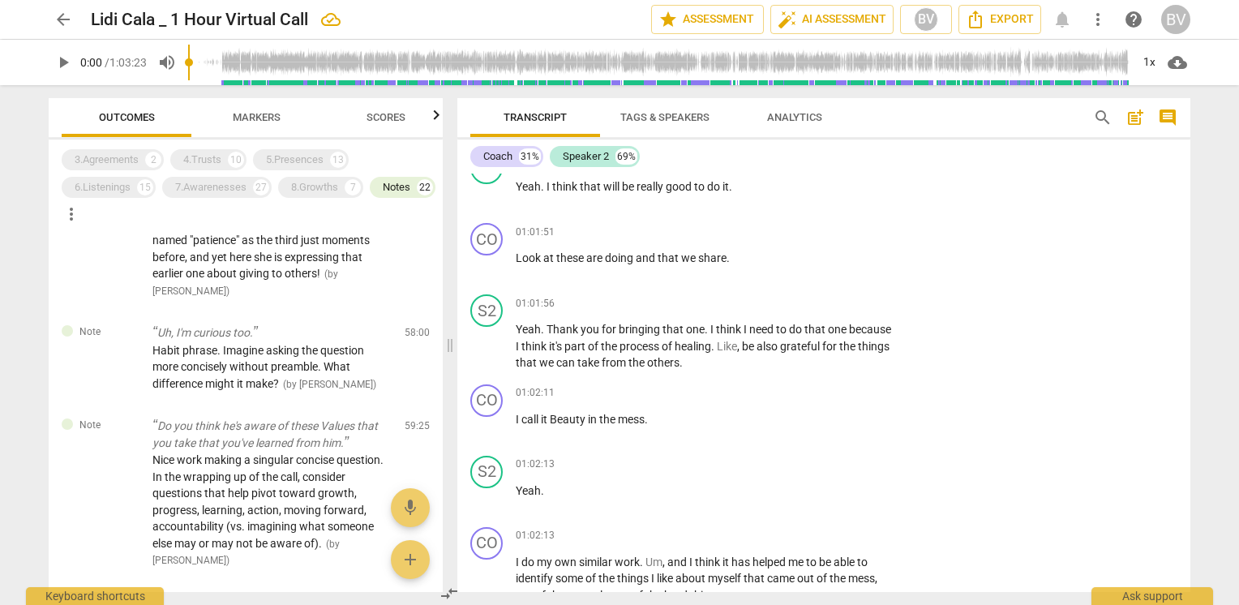
scroll to position [20917, 0]
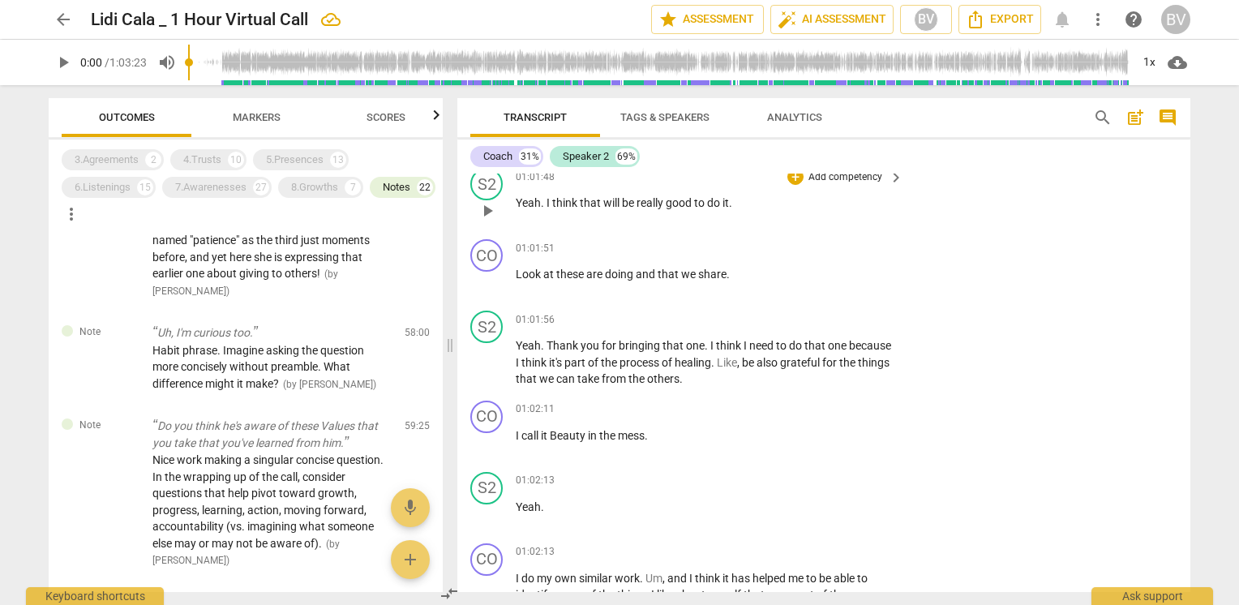
click at [1091, 233] on div "S2 play_arrow pause 01:01:48 + Add competency keyboard_arrow_right Yeah . I thi…" at bounding box center [823, 196] width 733 height 71
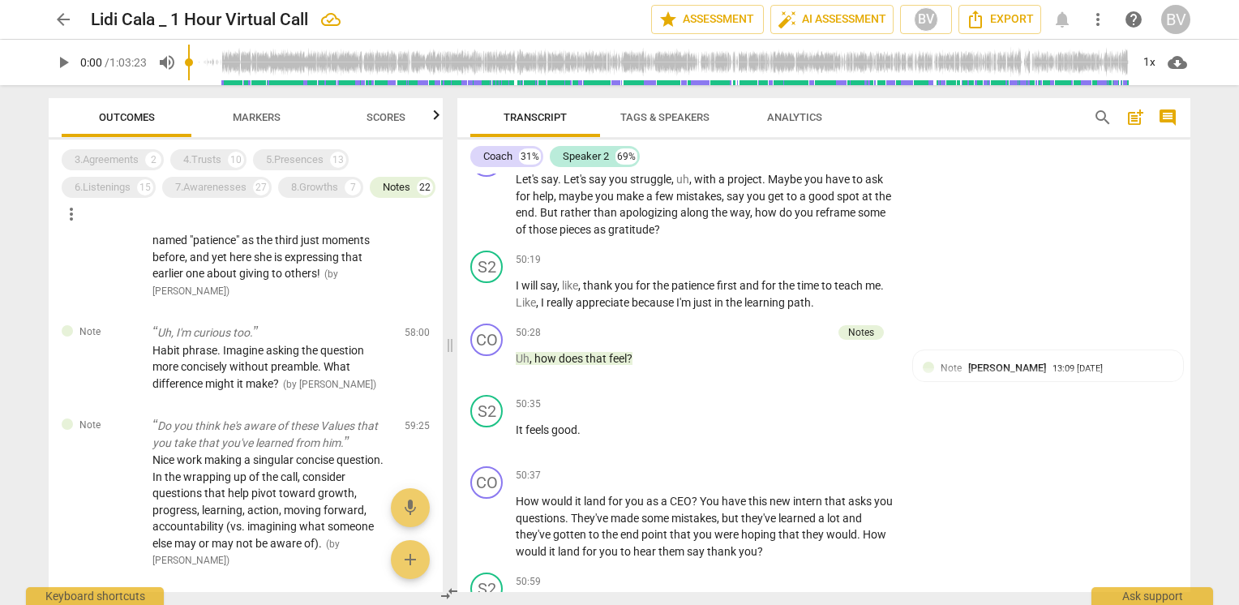
scroll to position [16458, 0]
click at [24, 165] on div "arrow_back Lidi Cala _ 1 Hour Virtual Call edit star Assessment auto_fix_high A…" at bounding box center [619, 302] width 1239 height 605
